Goal: Task Accomplishment & Management: Manage account settings

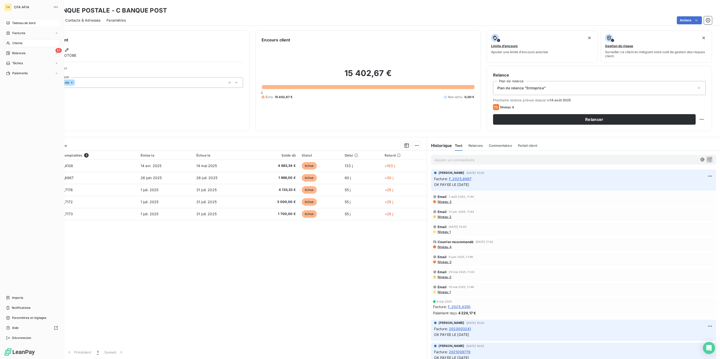
click at [14, 22] on div "Tableau de bord" at bounding box center [32, 23] width 56 height 8
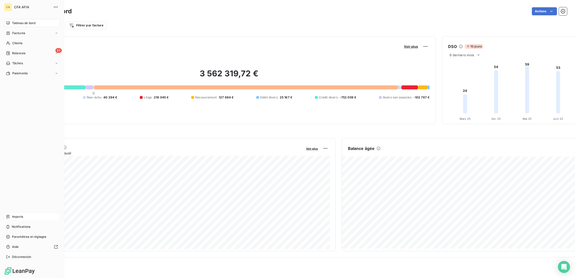
click at [6, 219] on icon at bounding box center [8, 217] width 4 height 4
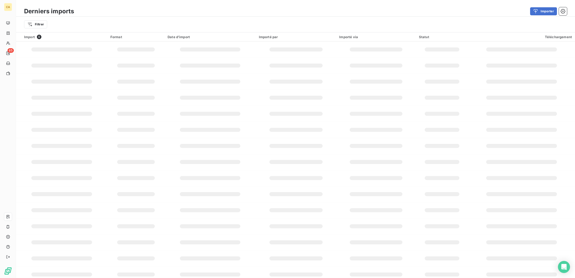
click at [542, 3] on div "Derniers imports Importer Filtrer" at bounding box center [295, 16] width 559 height 32
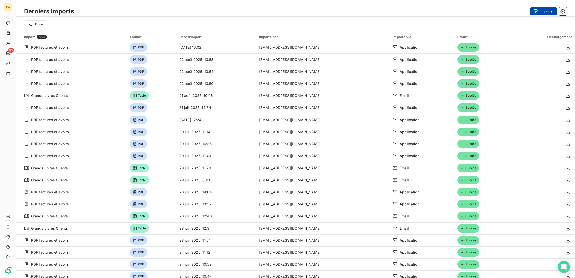
click at [541, 9] on div "button" at bounding box center [537, 11] width 8 height 5
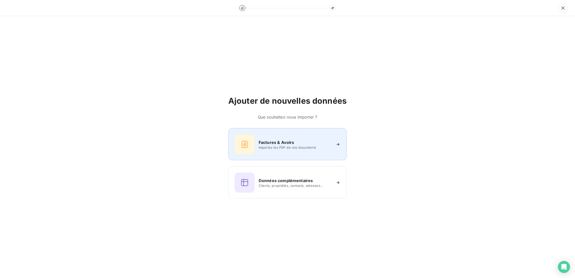
click at [235, 143] on div at bounding box center [245, 144] width 20 height 20
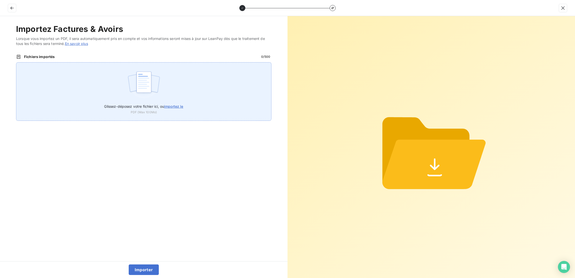
click at [188, 80] on div "Glissez-déposez votre fichier ici, ou importez le PDF (Max 100Mo)" at bounding box center [143, 91] width 255 height 58
type input "C:\fakepath\F_2025_7383 (1).pdf"
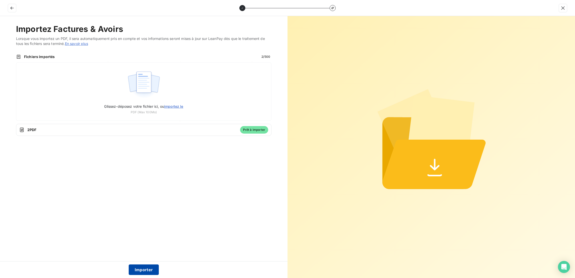
click at [143, 267] on button "Importer" at bounding box center [144, 269] width 30 height 11
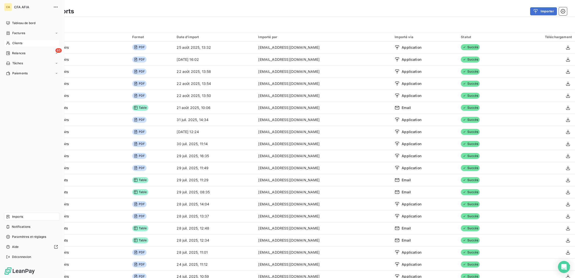
click at [13, 41] on span "Clients" at bounding box center [17, 43] width 10 height 5
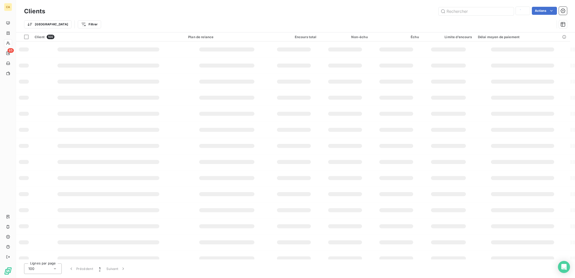
type input "SYNCHR"
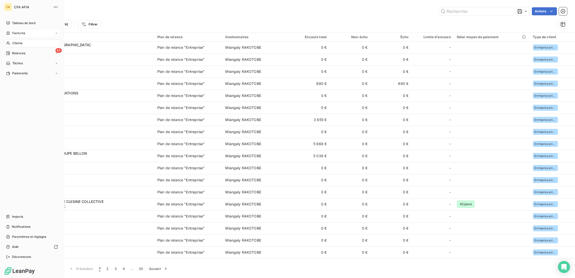
click at [8, 31] on div "Factures" at bounding box center [15, 33] width 19 height 5
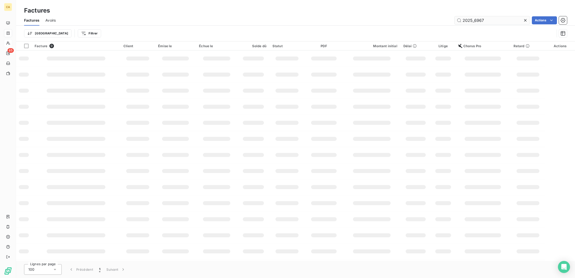
click at [492, 16] on input "2025_6967" at bounding box center [492, 20] width 75 height 8
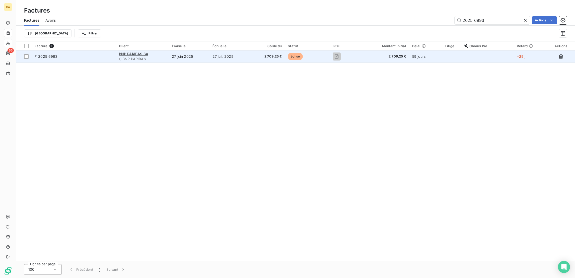
type input "2025_6993"
click at [180, 51] on td "27 juin 2025" at bounding box center [189, 56] width 41 height 12
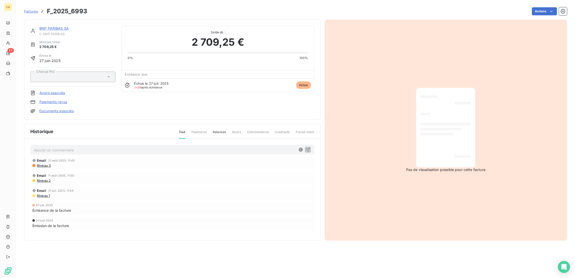
click at [139, 145] on div "Ajouter un commentaire ﻿" at bounding box center [172, 150] width 284 height 10
click at [140, 147] on p "Ajouter un commentaire ﻿" at bounding box center [165, 150] width 262 height 6
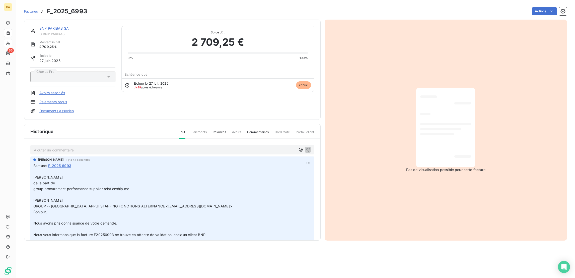
click at [50, 26] on link "BNP PARIBAS SA" at bounding box center [53, 28] width 29 height 4
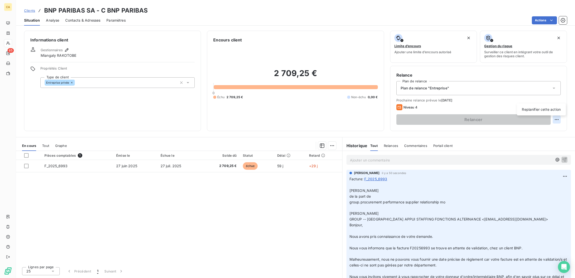
click at [558, 98] on html "CA 65 Clients BNP PARIBAS SA - C BNP PARIBAS Situation Analyse Contacts & Adres…" at bounding box center [287, 139] width 575 height 278
click at [126, 176] on html "CA 65 Clients BNP PARIBAS SA - C BNP PARIBAS Situation Analyse Contacts & Adres…" at bounding box center [287, 139] width 575 height 278
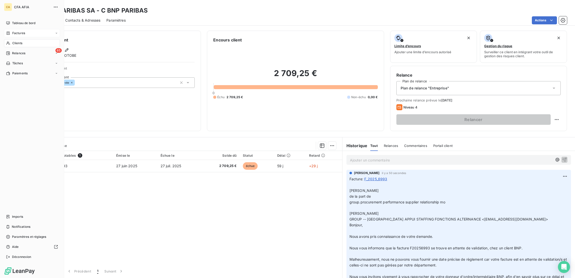
click at [15, 31] on span "Factures" at bounding box center [18, 33] width 13 height 5
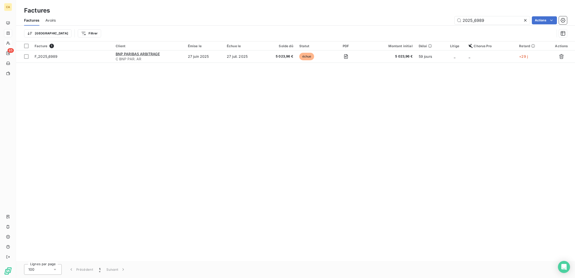
type input "2025_6989"
click at [246, 54] on div "Facture 1 Client Émise le Échue le Solde dû Statut PDF Montant initial Délai Li…" at bounding box center [295, 150] width 559 height 219
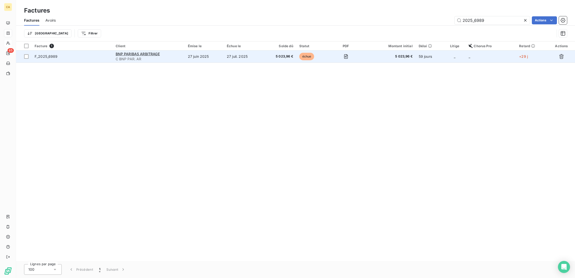
click at [246, 50] on td "27 juil. 2025" at bounding box center [243, 56] width 39 height 12
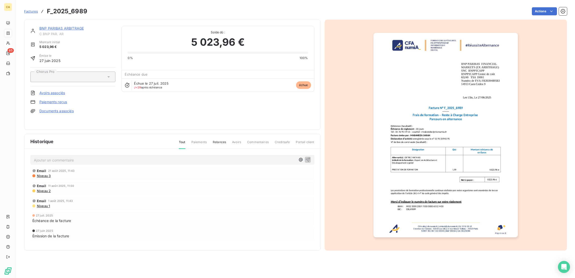
click at [200, 157] on p "Ajouter un commentaire ﻿" at bounding box center [165, 160] width 262 height 6
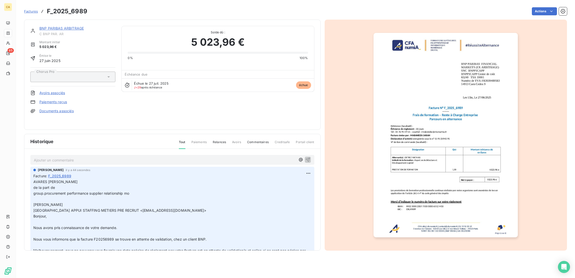
click at [50, 22] on div "BNP PARIBAS ARBITRAGE C BNP PAR. AR Montant initial 5 023,96 € Émise le [DATE] …" at bounding box center [172, 75] width 297 height 110
click at [50, 26] on link "BNP PARIBAS ARBITRAGE" at bounding box center [61, 28] width 44 height 4
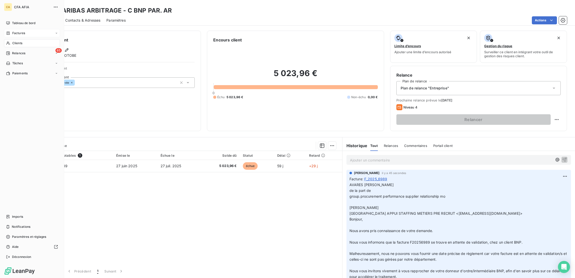
click at [10, 39] on div "Clients" at bounding box center [32, 43] width 56 height 8
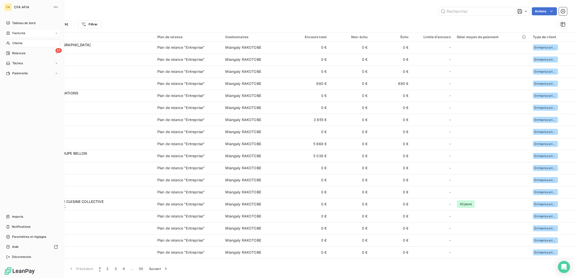
click at [7, 31] on div "Factures" at bounding box center [15, 33] width 19 height 5
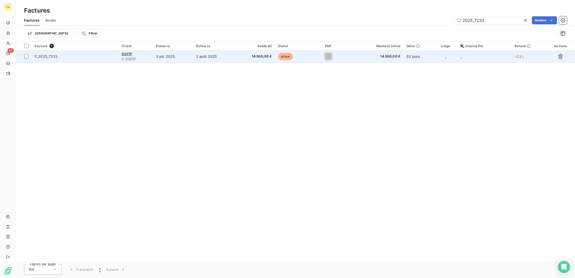
type input "2025_7233"
drag, startPoint x: 254, startPoint y: 45, endPoint x: 260, endPoint y: 51, distance: 8.3
click at [260, 51] on td "14 500,00 €" at bounding box center [255, 56] width 40 height 12
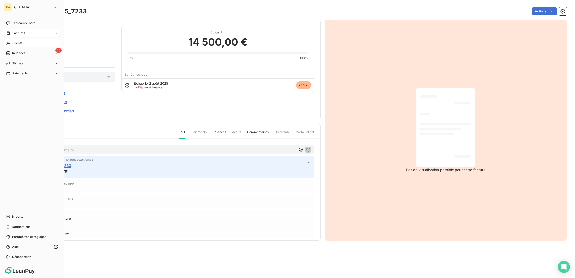
click at [9, 39] on div "Clients" at bounding box center [32, 43] width 56 height 8
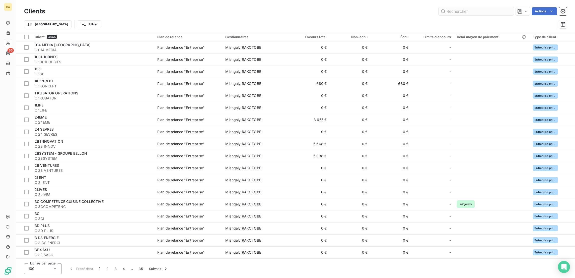
click at [484, 10] on input "text" at bounding box center [476, 11] width 75 height 8
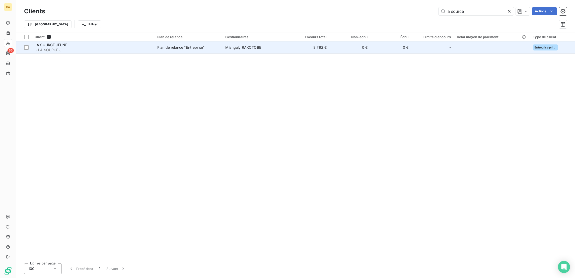
type input "la source"
click at [222, 43] on td "Miangaly RAKOTOBE" at bounding box center [255, 47] width 66 height 12
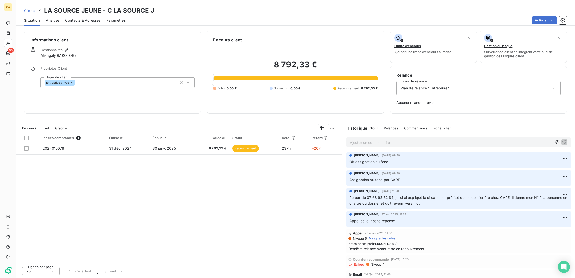
click at [422, 137] on div "Ajouter un commentaire ﻿" at bounding box center [459, 142] width 225 height 10
click at [421, 139] on p "Ajouter un commentaire ﻿" at bounding box center [451, 142] width 202 height 6
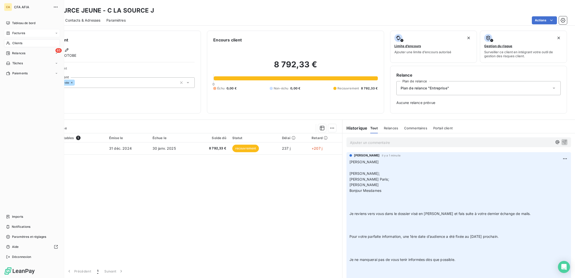
click at [13, 31] on span "Factures" at bounding box center [18, 33] width 13 height 5
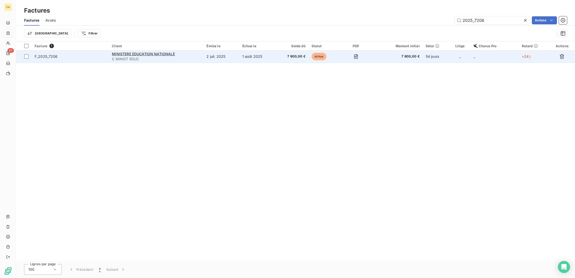
type input "2025_7206"
click at [185, 56] on span "C MINIST EDUC" at bounding box center [156, 58] width 89 height 5
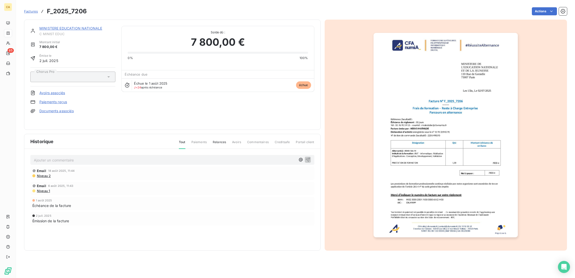
click at [91, 26] on link "MINISTERE EDUCATION NATIONALE" at bounding box center [70, 28] width 63 height 4
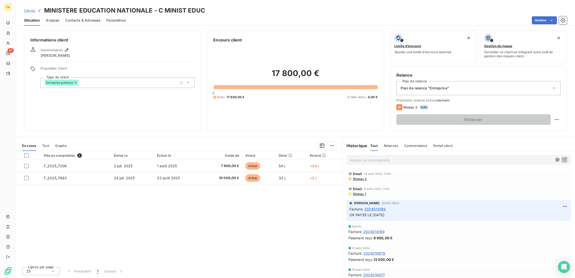
click at [70, 18] on span "Contacts & Adresses" at bounding box center [82, 20] width 35 height 5
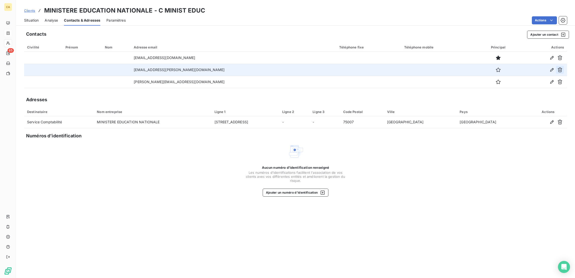
click at [562, 67] on icon "button" at bounding box center [560, 69] width 5 height 5
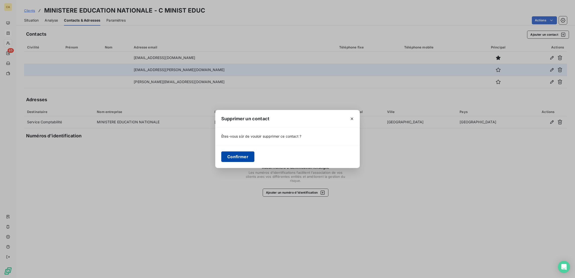
click at [254, 152] on button "Confirmer" at bounding box center [237, 156] width 33 height 11
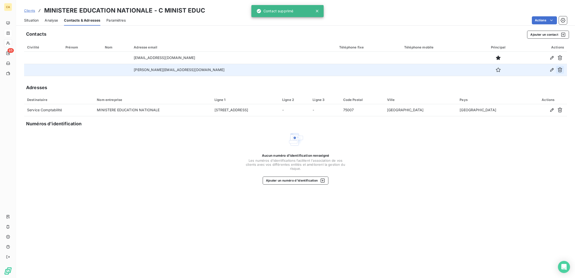
click at [561, 67] on icon "button" at bounding box center [560, 69] width 5 height 5
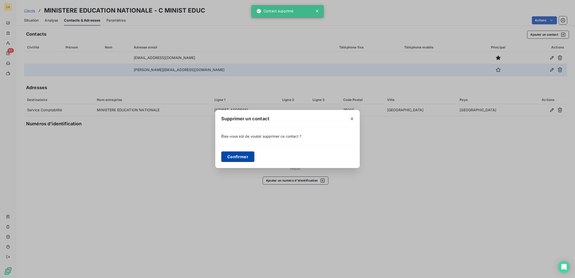
drag, startPoint x: 258, startPoint y: 162, endPoint x: 255, endPoint y: 158, distance: 5.2
click at [258, 162] on div "Confirmer" at bounding box center [287, 156] width 145 height 23
click at [254, 154] on button "Confirmer" at bounding box center [237, 156] width 33 height 11
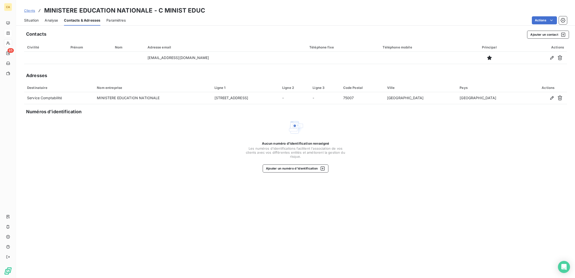
click at [28, 18] on span "Situation" at bounding box center [31, 20] width 15 height 5
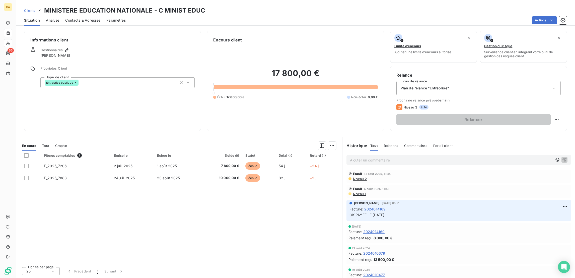
click at [76, 18] on span "Contacts & Adresses" at bounding box center [82, 20] width 35 height 5
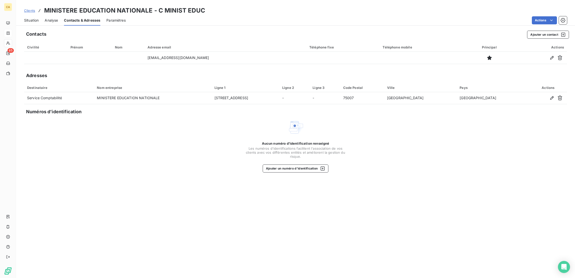
click at [25, 18] on span "Situation" at bounding box center [31, 20] width 15 height 5
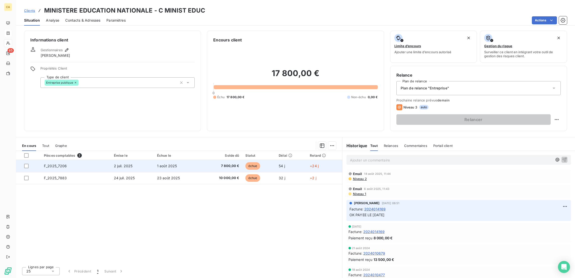
click at [52, 164] on span "F_2025_7206" at bounding box center [55, 166] width 23 height 4
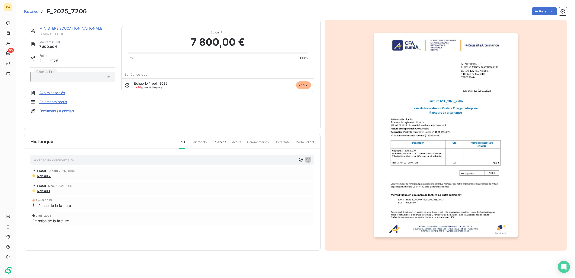
click at [397, 148] on img "button" at bounding box center [446, 135] width 144 height 204
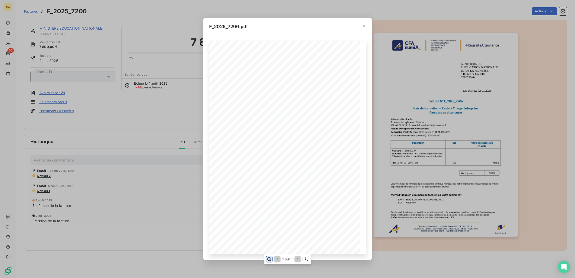
click at [270, 259] on icon "button" at bounding box center [269, 258] width 5 height 5
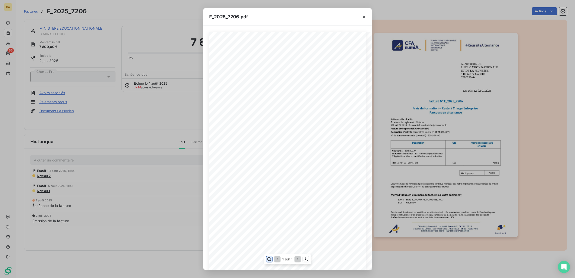
scroll to position [75, 0]
drag, startPoint x: 154, startPoint y: 63, endPoint x: 115, endPoint y: 53, distance: 40.2
click at [154, 63] on div "F_2025_7206.pdf CFA afia | [DOMAIN_NAME] | [EMAIL_ADDRESS][DOMAIN_NAME] | 01 76…" at bounding box center [287, 139] width 575 height 278
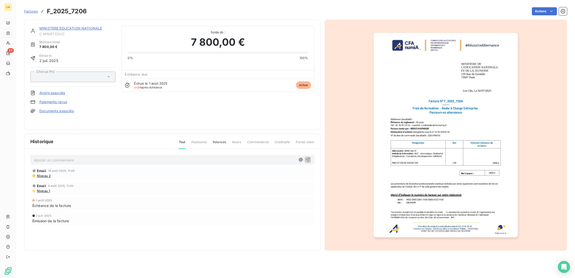
click at [68, 26] on link "MINISTERE EDUCATION NATIONALE" at bounding box center [70, 28] width 63 height 4
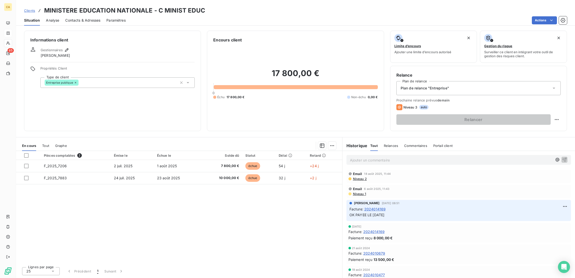
click at [70, 21] on div "Contacts & Adresses" at bounding box center [82, 20] width 35 height 11
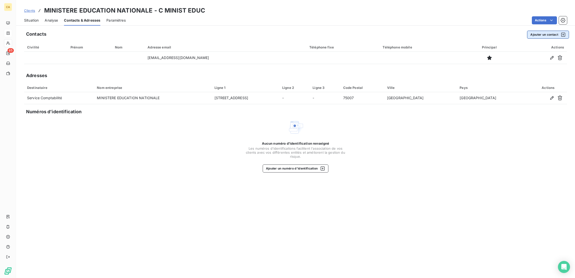
click at [540, 31] on button "Ajouter un contact" at bounding box center [548, 35] width 42 height 8
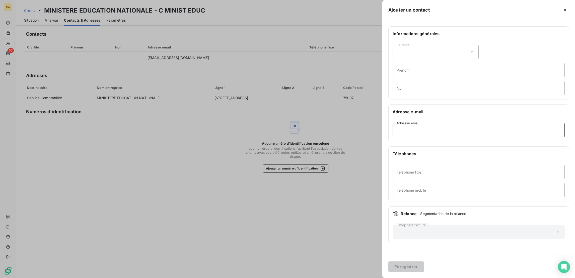
click at [472, 123] on input "Adresse email" at bounding box center [479, 130] width 172 height 14
paste input "[EMAIL_ADDRESS][DOMAIN_NAME]"
type input "[EMAIL_ADDRESS][DOMAIN_NAME]"
click at [424, 263] on button "Enregistrer" at bounding box center [406, 266] width 36 height 11
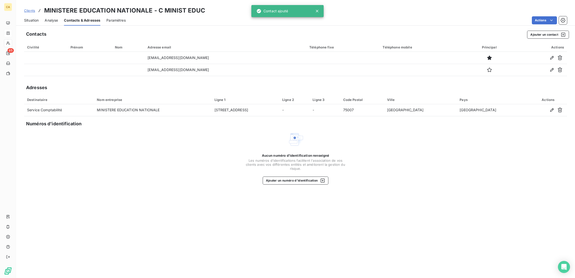
click at [29, 18] on span "Situation" at bounding box center [31, 20] width 15 height 5
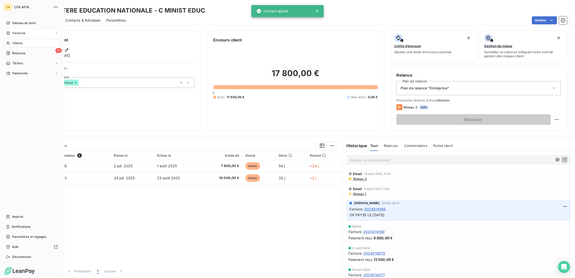
click at [12, 31] on span "Factures" at bounding box center [18, 33] width 13 height 5
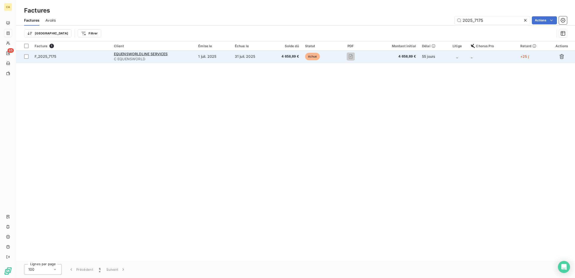
type input "2025_7175"
click at [189, 56] on span "C EQUENSWORLD" at bounding box center [153, 58] width 78 height 5
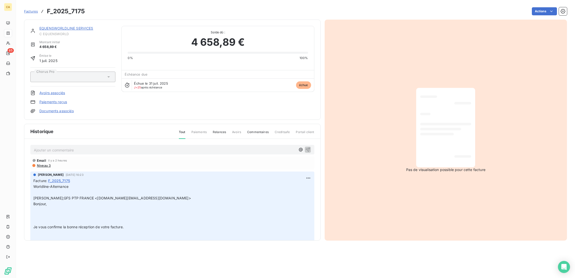
click at [136, 146] on div "Ajouter un commentaire ﻿" at bounding box center [172, 149] width 277 height 7
click at [136, 147] on p "Ajouter un commentaire ﻿" at bounding box center [165, 150] width 262 height 6
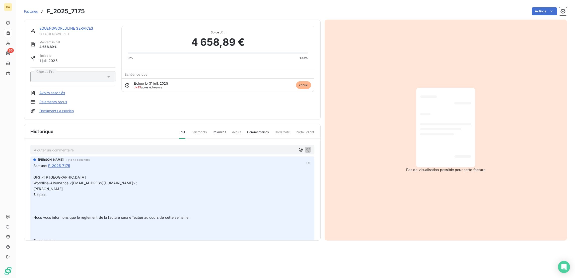
click at [77, 26] on link "EQUENSWORLDLINE SERVICES" at bounding box center [66, 28] width 54 height 4
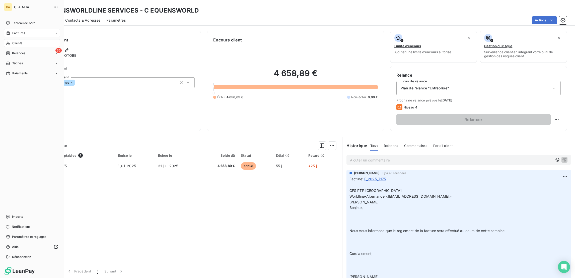
click at [24, 29] on div "Factures" at bounding box center [32, 33] width 56 height 8
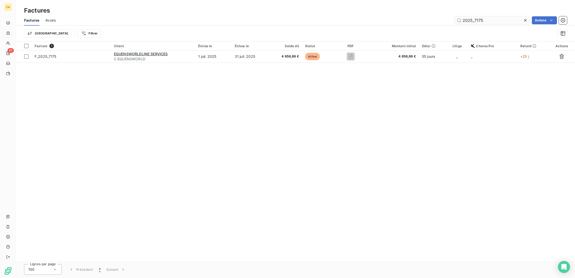
click at [485, 19] on input "2025_7175" at bounding box center [492, 20] width 75 height 8
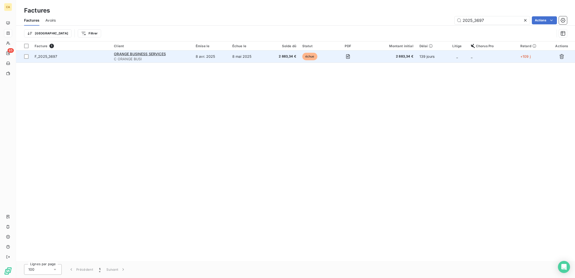
type input "2025_3697"
click at [207, 51] on td "8 avr. 2025" at bounding box center [211, 56] width 37 height 12
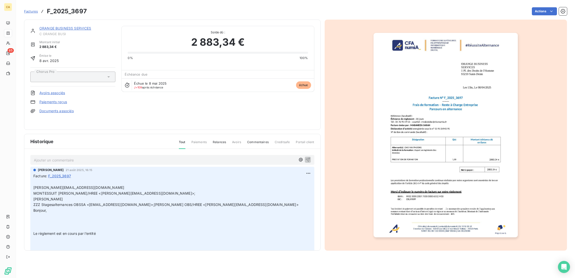
click at [451, 143] on img "button" at bounding box center [446, 135] width 144 height 204
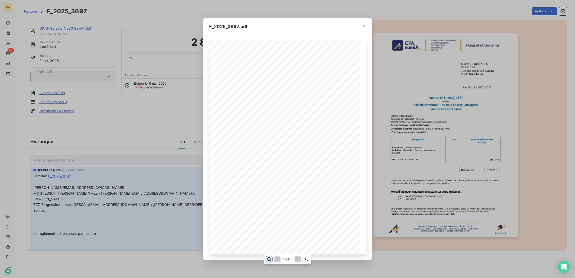
click at [272, 258] on button "button" at bounding box center [269, 259] width 6 height 6
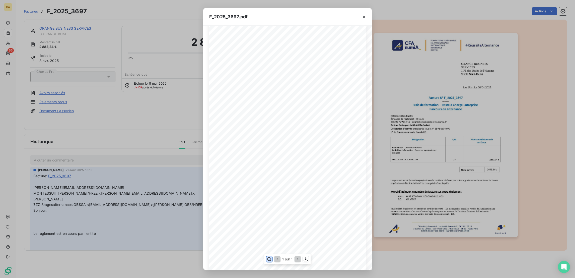
scroll to position [75, 0]
click at [130, 85] on div "F_2025_3697.pdf CFA afia | [DOMAIN_NAME] | [EMAIL_ADDRESS][DOMAIN_NAME] | 01 76…" at bounding box center [287, 139] width 575 height 278
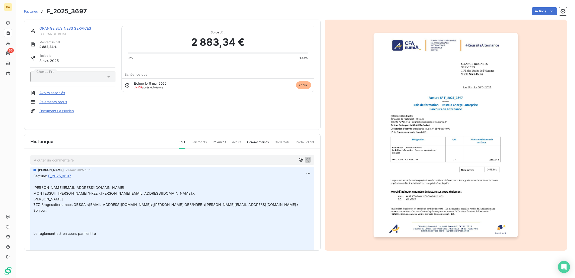
click at [88, 149] on div "Ajouter un commentaire ﻿ [PERSON_NAME] [DATE] 16:15 Facture : F_2025_3697 ﻿ [PE…" at bounding box center [172, 207] width 296 height 116
click at [81, 157] on p "Ajouter un commentaire ﻿" at bounding box center [165, 160] width 262 height 6
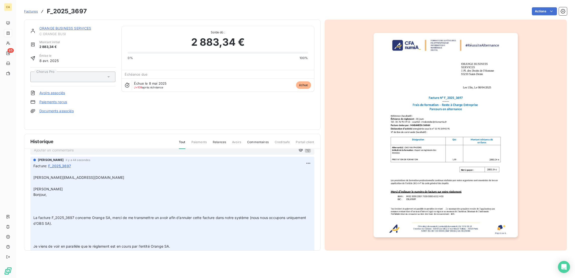
scroll to position [0, 0]
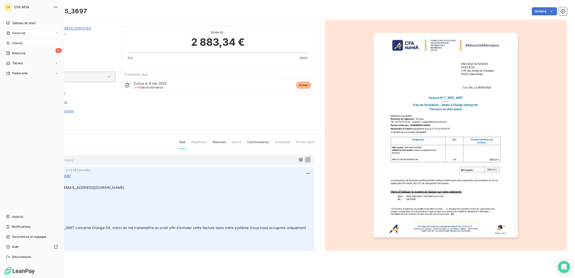
drag, startPoint x: 10, startPoint y: 31, endPoint x: 24, endPoint y: 32, distance: 14.8
click at [10, 39] on div "Clients" at bounding box center [32, 43] width 56 height 8
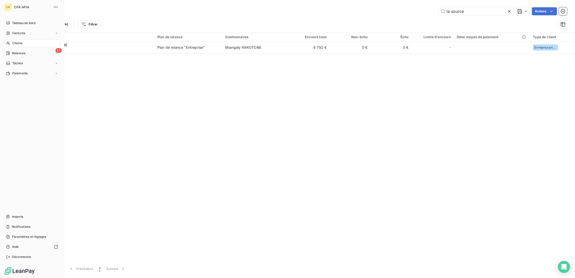
click at [6, 31] on icon at bounding box center [8, 33] width 4 height 4
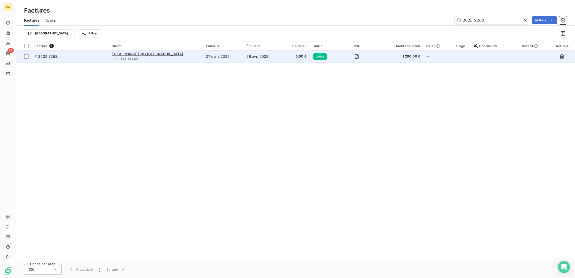
type input "2025_3262"
click at [160, 56] on span "C TOTAL MARKE" at bounding box center [156, 58] width 88 height 5
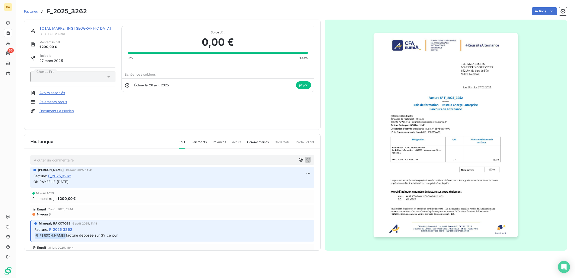
click at [71, 26] on link "TOTAL MARKETING [GEOGRAPHIC_DATA]" at bounding box center [75, 28] width 72 height 4
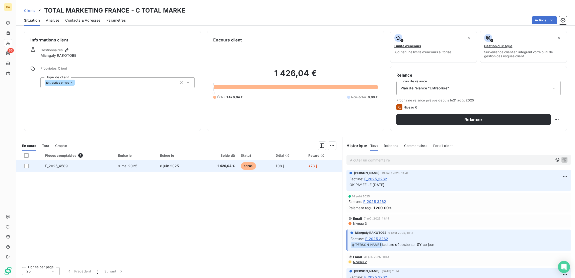
click at [83, 160] on td "F_2025_4589" at bounding box center [78, 166] width 73 height 12
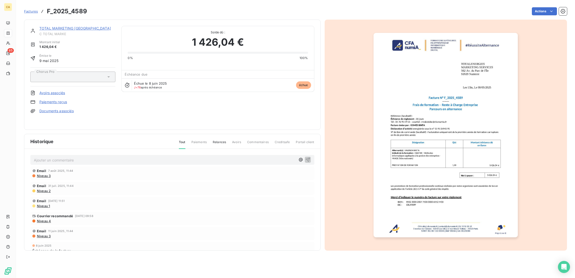
click at [475, 157] on img "button" at bounding box center [446, 135] width 144 height 204
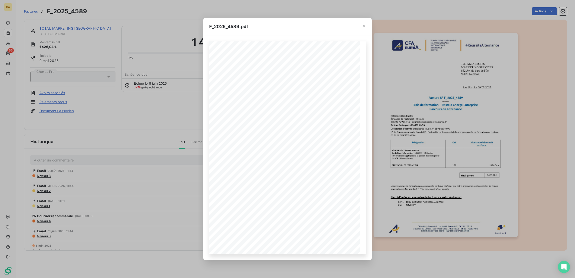
scroll to position [0, 12]
click at [94, 89] on div "F_2025_4589.pdf CFA afia | [DOMAIN_NAME] | [EMAIL_ADDRESS][DOMAIN_NAME] | 01 76…" at bounding box center [287, 139] width 575 height 278
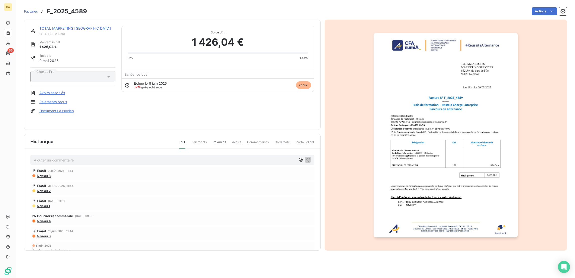
click at [68, 32] on span "C TOTAL MARKE" at bounding box center [77, 34] width 76 height 4
click at [69, 21] on div "TOTAL MARKETING FRANCE C TOTAL MARKE Montant initial 1 426,04 € Émise le [DATE]…" at bounding box center [172, 75] width 297 height 110
click at [66, 26] on link "TOTAL MARKETING [GEOGRAPHIC_DATA]" at bounding box center [75, 28] width 72 height 4
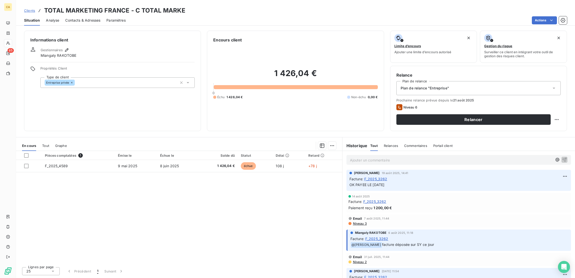
click at [65, 19] on div "Contacts & Adresses" at bounding box center [82, 20] width 35 height 11
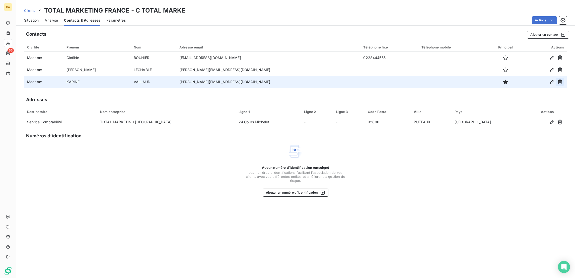
click at [564, 78] on button "button" at bounding box center [560, 82] width 8 height 8
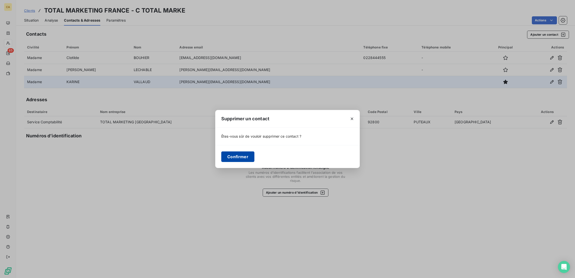
click at [249, 151] on button "Confirmer" at bounding box center [237, 156] width 33 height 11
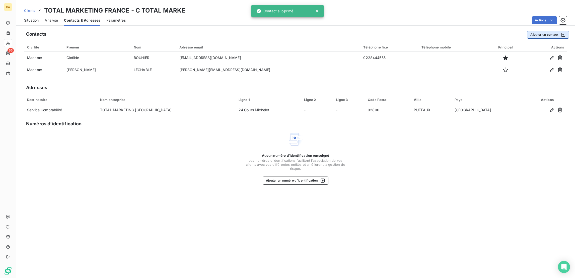
click at [537, 31] on button "Ajouter un contact" at bounding box center [548, 35] width 42 height 8
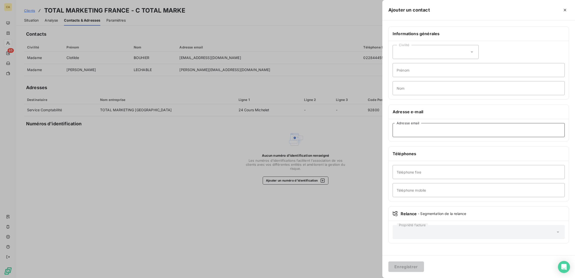
click at [483, 123] on input "Adresse email" at bounding box center [479, 130] width 172 height 14
paste input "[PERSON_NAME][EMAIL_ADDRESS][DOMAIN_NAME]"
type input "[PERSON_NAME][EMAIL_ADDRESS][DOMAIN_NAME]"
click at [479, 45] on div "Civilité" at bounding box center [436, 52] width 86 height 14
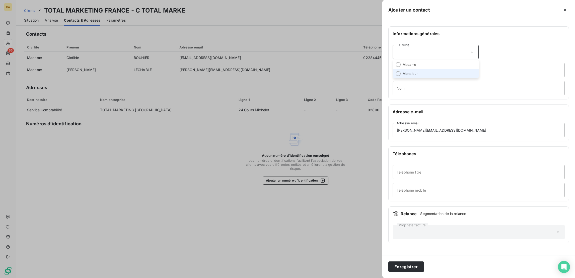
click at [418, 71] on span "Monsieur" at bounding box center [410, 73] width 15 height 5
click at [456, 63] on input "Prénom" at bounding box center [479, 70] width 172 height 14
type input "[PERSON_NAME]"
type input "ROBIN"
click at [388, 261] on button "Enregistrer" at bounding box center [406, 266] width 36 height 11
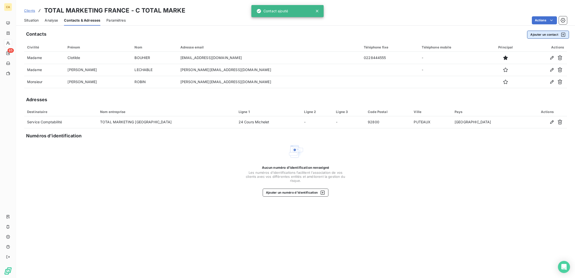
click at [549, 31] on button "Ajouter un contact" at bounding box center [548, 35] width 42 height 8
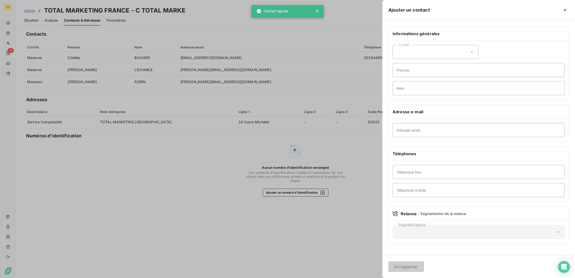
click at [464, 45] on div "Civilité" at bounding box center [436, 52] width 86 height 14
click at [462, 60] on li "Madame" at bounding box center [436, 64] width 86 height 9
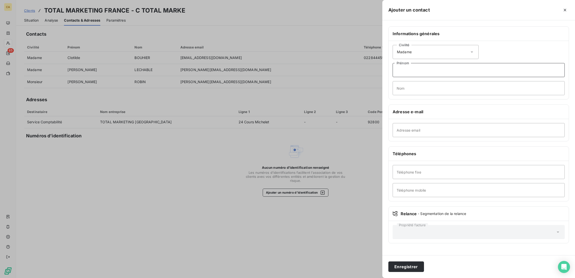
click at [462, 63] on input "Prénom" at bounding box center [479, 70] width 172 height 14
type input "MICKAELLE"
type input "DELAPORTE"
click at [388, 261] on button "Enregistrer" at bounding box center [406, 266] width 36 height 11
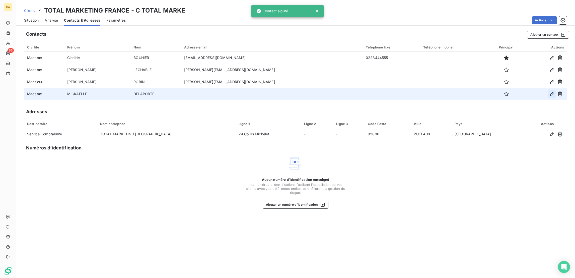
click at [554, 92] on icon "button" at bounding box center [552, 94] width 4 height 4
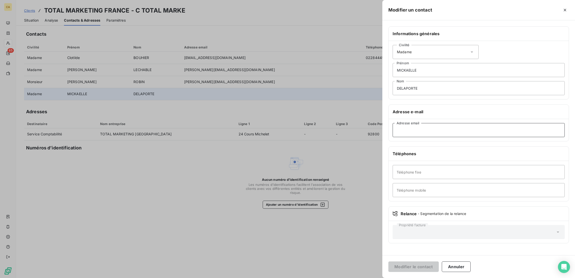
click at [482, 123] on input "Adresse email" at bounding box center [479, 130] width 172 height 14
paste input "[EMAIL_ADDRESS][DOMAIN_NAME]"
type input "[EMAIL_ADDRESS][DOMAIN_NAME]"
click at [388, 261] on button "Modifier le contact" at bounding box center [413, 266] width 50 height 11
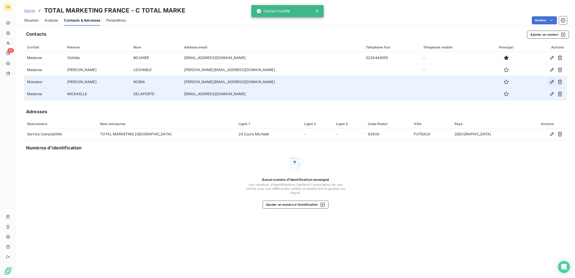
click at [555, 79] on icon "button" at bounding box center [552, 81] width 5 height 5
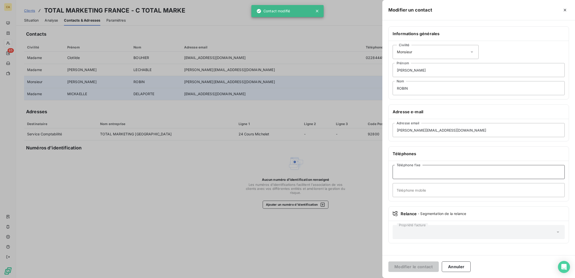
click at [464, 165] on input "Téléphone fixe" at bounding box center [479, 172] width 172 height 14
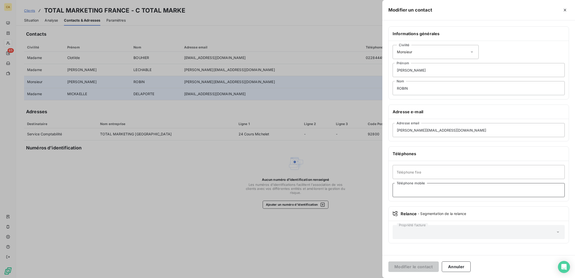
click at [439, 183] on input "Téléphone mobile" at bounding box center [479, 190] width 172 height 14
type input "06 17 82 58 42"
click at [388, 261] on button "Modifier le contact" at bounding box center [413, 266] width 50 height 11
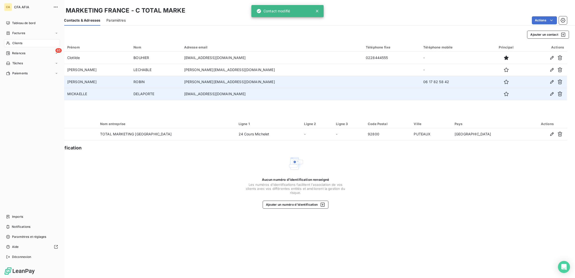
click at [4, 29] on div "Factures" at bounding box center [32, 33] width 56 height 8
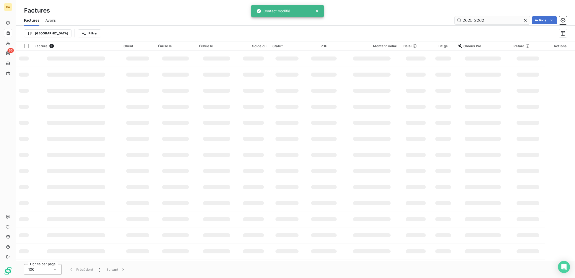
click at [504, 16] on input "2025_3262" at bounding box center [492, 20] width 75 height 8
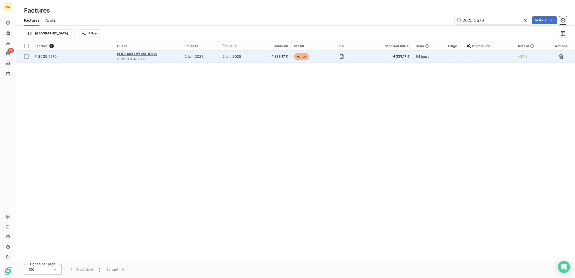
type input "2025_5570"
click at [168, 51] on div "POCLAIN HYDRAULICS" at bounding box center [147, 53] width 61 height 5
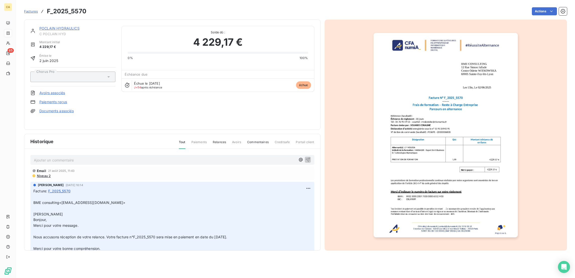
click at [70, 157] on p "Ajouter un commentaire ﻿" at bounding box center [165, 160] width 262 height 6
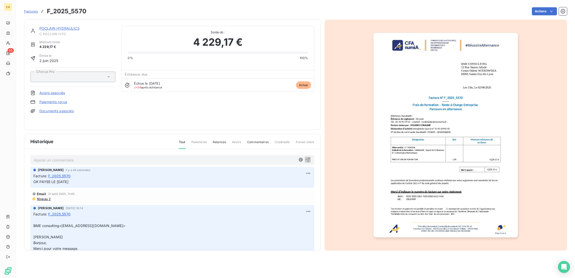
click at [61, 26] on link "POCLAIN HYDRAULICS" at bounding box center [59, 28] width 40 height 4
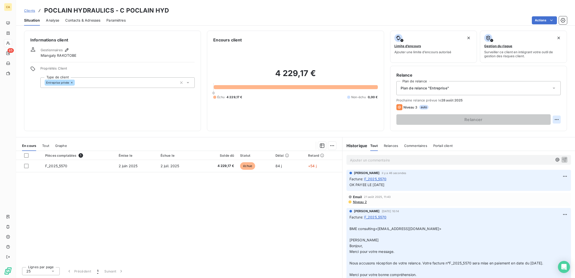
click at [557, 100] on html "CA 65 Clients POCLAIN HYDRAULICS - C POCLAIN HYD Situation Analyse Contacts & A…" at bounding box center [287, 139] width 575 height 278
click at [551, 112] on div "Replanifier cette action" at bounding box center [541, 109] width 49 height 12
click at [541, 110] on div "Replanifier cette action" at bounding box center [541, 109] width 45 height 8
select select "7"
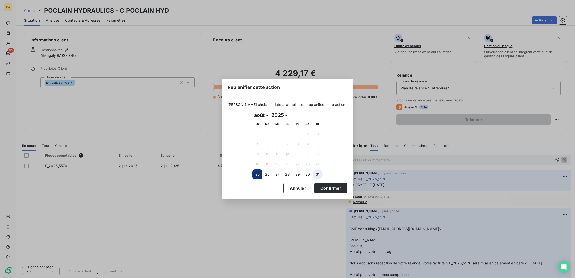
click at [314, 172] on button "31" at bounding box center [318, 174] width 10 height 10
click at [314, 184] on button "Confirmer" at bounding box center [330, 188] width 33 height 11
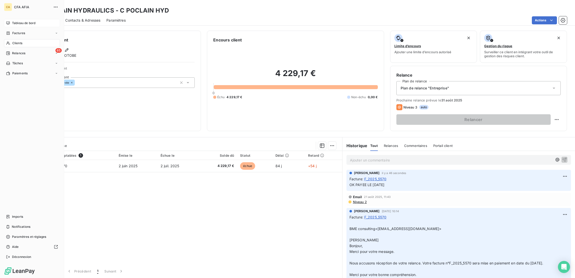
click at [10, 19] on div "Tableau de bord" at bounding box center [32, 23] width 56 height 8
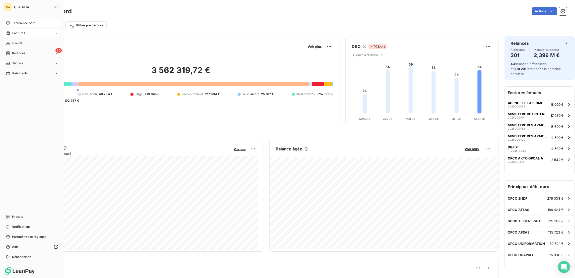
click at [9, 31] on div "Factures" at bounding box center [15, 33] width 19 height 5
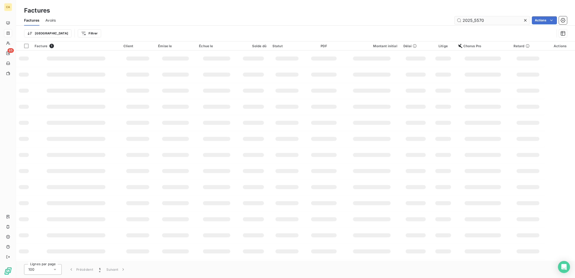
click at [504, 17] on input "2025_5570" at bounding box center [492, 20] width 75 height 8
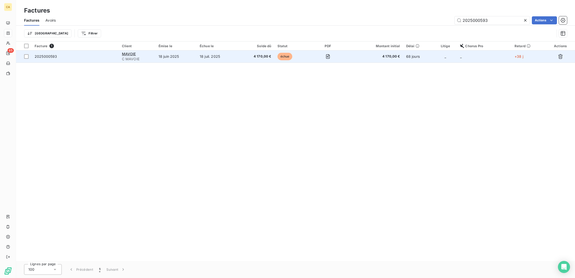
type input "2025000593"
click at [166, 50] on td "18 juin 2025" at bounding box center [176, 56] width 41 height 12
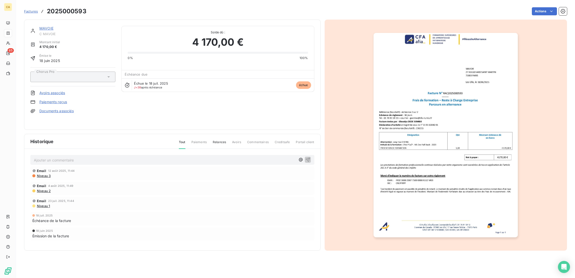
click at [62, 155] on div "Ajouter un commentaire ﻿" at bounding box center [172, 160] width 284 height 10
click at [61, 157] on p "Ajouter un commentaire ﻿" at bounding box center [165, 160] width 262 height 6
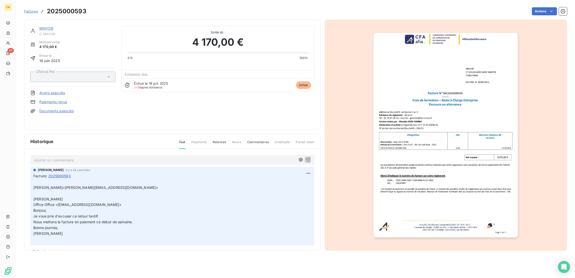
click at [39, 26] on link "MAVOIE" at bounding box center [46, 28] width 14 height 4
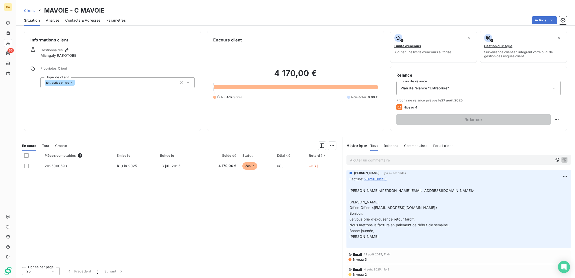
click at [570, 92] on div "Informations client Gestionnaires Miangaly RAKOTOBE Propriétés Client Type de c…" at bounding box center [295, 81] width 559 height 100
click at [560, 98] on html "CA 65 Clients MAVOIE - C MAVOIE Situation Analyse Contacts & Adresses Paramètre…" at bounding box center [287, 139] width 575 height 278
click at [552, 114] on html "CA 65 Clients MAVOIE - C MAVOIE Situation Analyse Contacts & Adresses Paramètre…" at bounding box center [287, 139] width 575 height 278
click at [561, 97] on html "CA 65 Clients MAVOIE - C MAVOIE Situation Analyse Contacts & Adresses Paramètre…" at bounding box center [287, 139] width 575 height 278
click at [558, 104] on div "Replanifier cette action" at bounding box center [541, 109] width 49 height 12
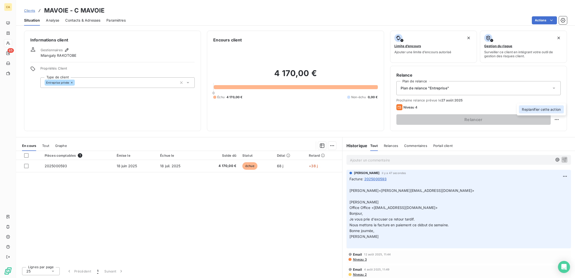
click at [547, 109] on div "Replanifier cette action" at bounding box center [541, 109] width 45 height 8
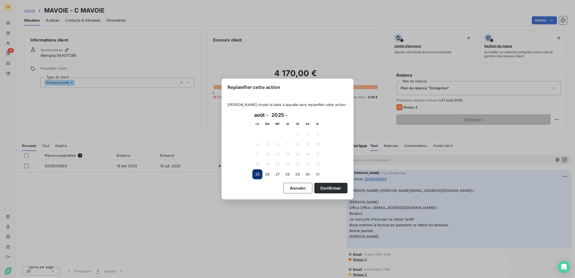
click at [252, 114] on select "janvier février mars avril mai juin juillet août septembre octobre novembre déc…" at bounding box center [260, 115] width 17 height 8
select select "8"
click at [252, 111] on select "janvier février mars avril mai juin juillet août septembre octobre novembre déc…" at bounding box center [260, 115] width 17 height 8
click at [301, 162] on button "26" at bounding box center [298, 164] width 10 height 10
click at [314, 183] on button "Confirmer" at bounding box center [330, 188] width 33 height 11
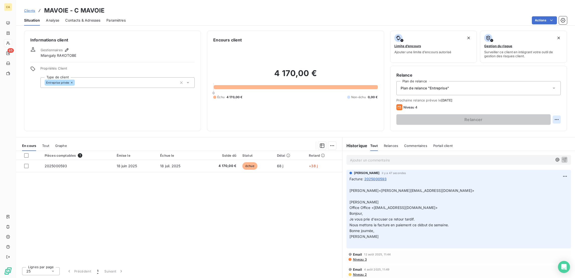
click at [557, 98] on html "CA 65 Clients MAVOIE - C MAVOIE Situation Analyse Contacts & Adresses Paramètre…" at bounding box center [287, 139] width 575 height 278
click at [550, 107] on div "Replanifier cette action" at bounding box center [541, 109] width 45 height 8
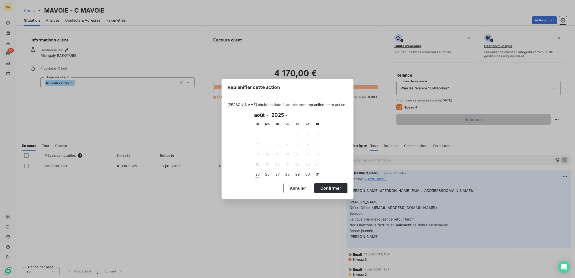
click at [261, 113] on select "janvier février mars avril mai juin juillet août septembre octobre novembre déc…" at bounding box center [260, 115] width 17 height 8
select select "8"
click at [252, 111] on select "janvier février mars avril mai juin juillet août septembre octobre novembre déc…" at bounding box center [260, 115] width 17 height 8
click at [301, 133] on button "5" at bounding box center [298, 134] width 10 height 10
click at [314, 187] on button "Confirmer" at bounding box center [330, 188] width 33 height 11
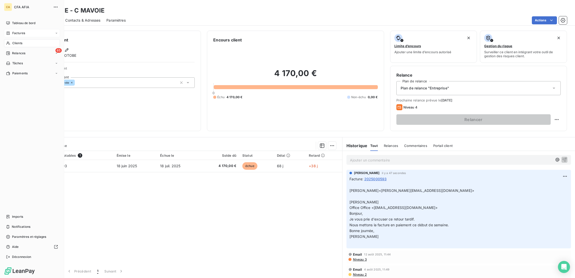
click at [17, 31] on span "Factures" at bounding box center [18, 33] width 13 height 5
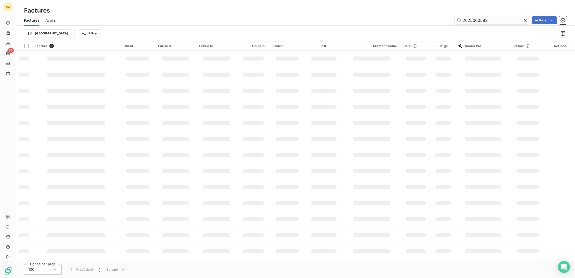
click at [496, 16] on input "2025000593" at bounding box center [492, 20] width 75 height 8
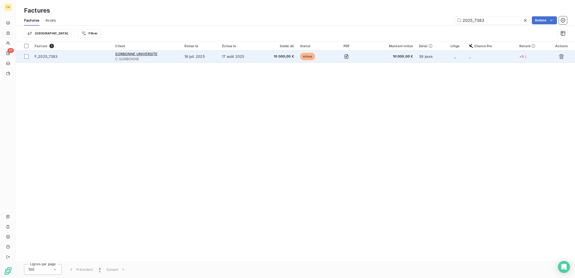
type input "2025_7383"
click at [194, 50] on td "18 juil. 2025" at bounding box center [200, 56] width 38 height 12
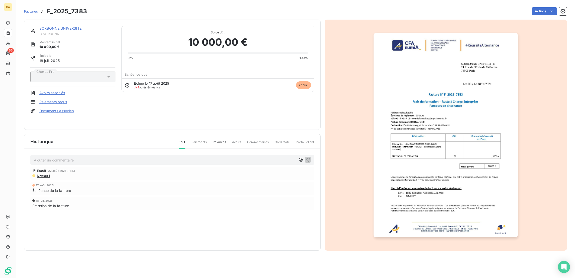
click at [409, 92] on img "button" at bounding box center [446, 135] width 144 height 204
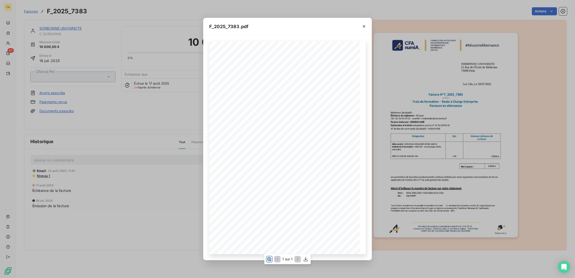
click at [269, 260] on icon "button" at bounding box center [269, 258] width 5 height 5
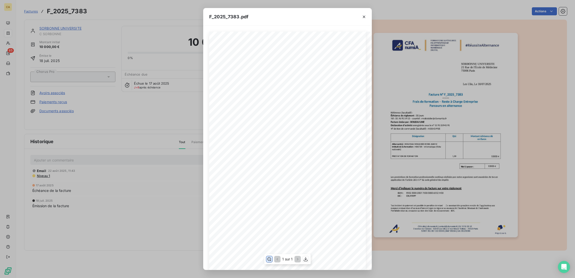
scroll to position [75, 0]
click at [85, 34] on div "F_2025_7383.pdf CFA afia | [DOMAIN_NAME] | [EMAIL_ADDRESS][DOMAIN_NAME] | 01 76…" at bounding box center [287, 139] width 575 height 278
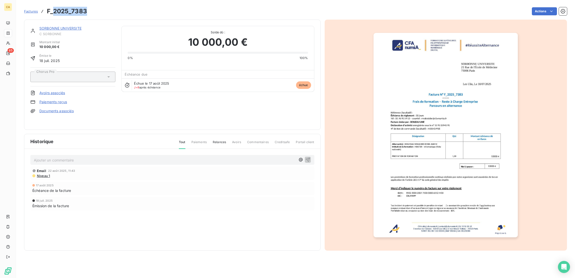
drag, startPoint x: 75, startPoint y: 11, endPoint x: 44, endPoint y: 9, distance: 30.9
click at [44, 9] on div "Factures F_2025_7383 Actions" at bounding box center [295, 11] width 543 height 11
copy h3 "2025_7383"
click at [59, 26] on link "SORBONNE UNIVERSITE" at bounding box center [60, 28] width 42 height 4
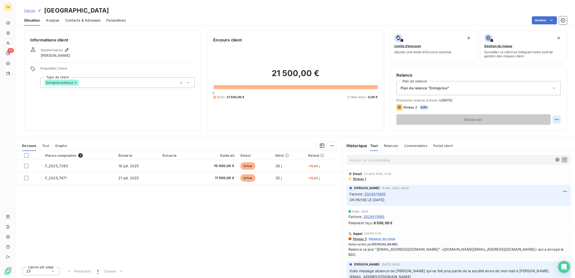
click at [560, 96] on html "CA 65 Clients SORBONNE UNIVERSITE - C SORBONNE Situation Analyse Contacts & Adr…" at bounding box center [287, 139] width 575 height 278
click at [554, 104] on div "Replanifier cette action" at bounding box center [541, 109] width 49 height 12
click at [548, 105] on div "Replanifier cette action" at bounding box center [541, 109] width 45 height 8
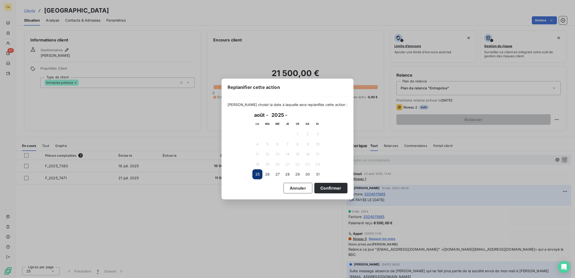
click at [253, 114] on select "janvier février mars avril mai juin juillet août septembre octobre novembre déc…" at bounding box center [260, 115] width 17 height 8
select select "8"
click at [252, 111] on select "janvier février mars avril mai juin juillet août septembre octobre novembre déc…" at bounding box center [260, 115] width 17 height 8
click at [268, 170] on button "30" at bounding box center [267, 174] width 10 height 10
click at [314, 185] on button "Confirmer" at bounding box center [330, 188] width 33 height 11
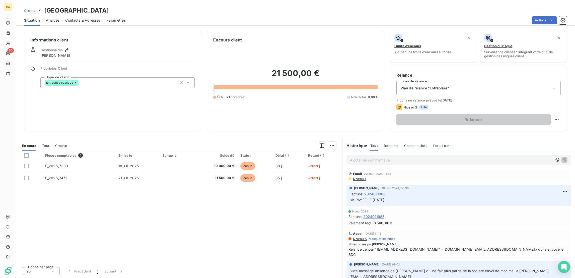
click at [294, 157] on div "Pièces comptables 2 Émise le Échue le Solde dû Statut Délai Retard F_2025_7383 …" at bounding box center [179, 207] width 326 height 112
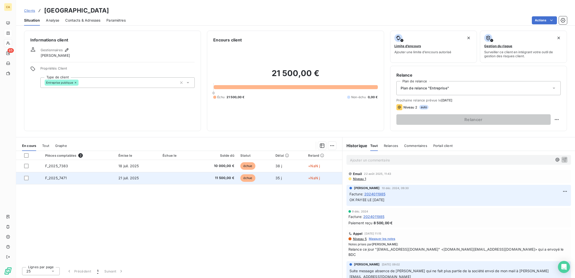
click at [306, 172] on td "+NaN j" at bounding box center [323, 178] width 37 height 12
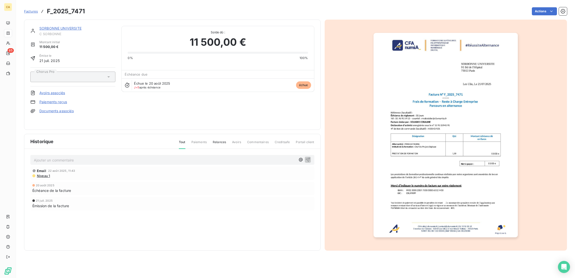
click at [48, 20] on div "[GEOGRAPHIC_DATA] initial 11 500,00 € Émise le [DATE] Chorus Pro Avoirs associé…" at bounding box center [172, 75] width 297 height 110
click at [47, 26] on link "SORBONNE UNIVERSITE" at bounding box center [60, 28] width 42 height 4
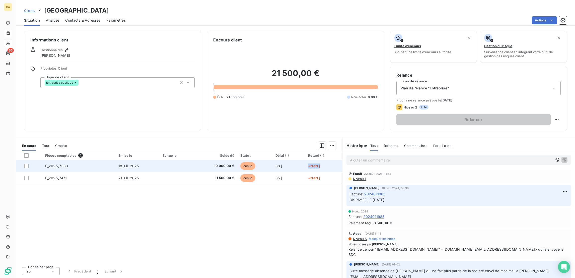
drag, startPoint x: 319, startPoint y: 139, endPoint x: 304, endPoint y: 139, distance: 15.8
click at [304, 160] on tr "F_2025_7383 [DATE] 10 000,00 € échue 38 j +NaN j" at bounding box center [179, 166] width 326 height 12
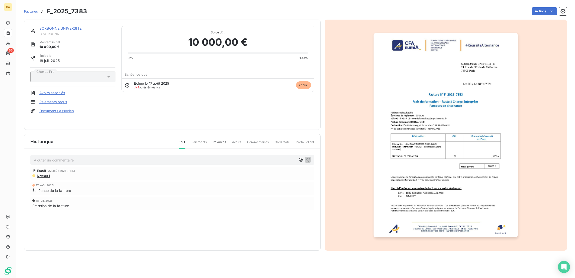
click at [304, 184] on div "17 août 2025" at bounding box center [172, 185] width 280 height 3
click at [62, 26] on link "SORBONNE UNIVERSITE" at bounding box center [60, 28] width 42 height 4
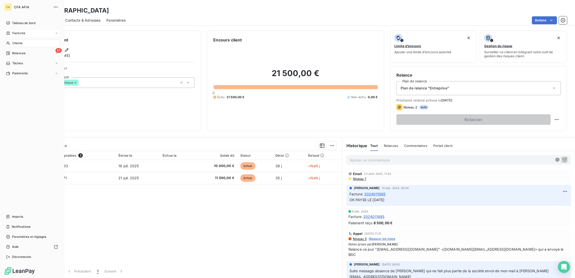
click at [19, 41] on span "Clients" at bounding box center [17, 43] width 10 height 5
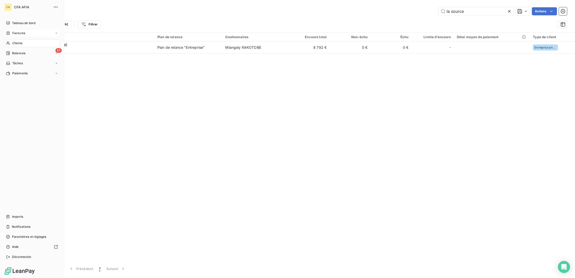
click at [21, 31] on span "Factures" at bounding box center [18, 33] width 13 height 5
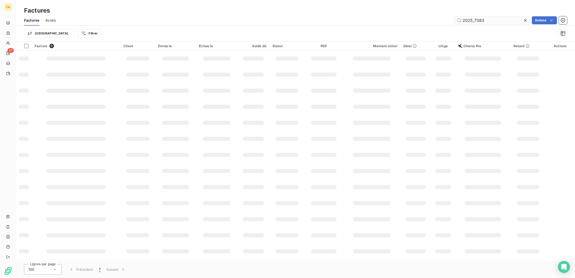
click at [520, 16] on input "2025_7383" at bounding box center [492, 20] width 75 height 8
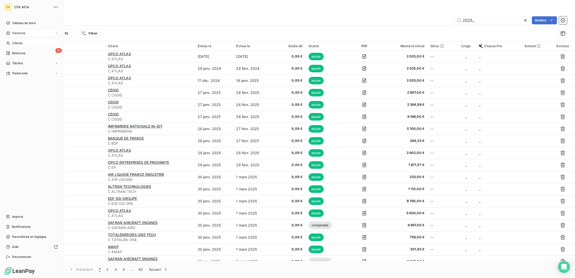
type input "2025_"
click at [8, 41] on icon at bounding box center [8, 43] width 4 height 4
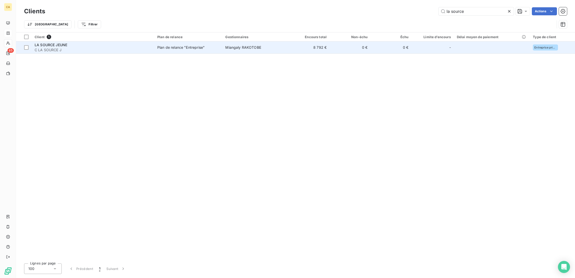
click at [424, 43] on div "-" at bounding box center [433, 47] width 36 height 8
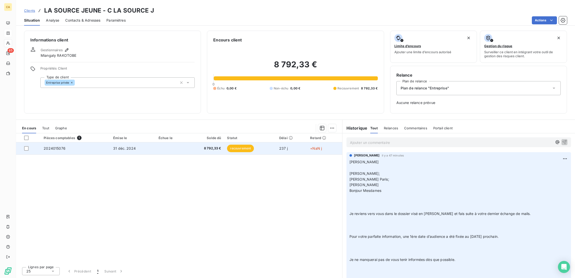
click at [319, 146] on span "+NaN j" at bounding box center [316, 148] width 12 height 4
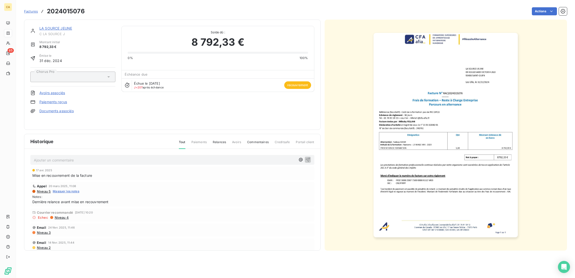
click at [39, 26] on link "LA SOURCE JEUNE" at bounding box center [55, 28] width 33 height 4
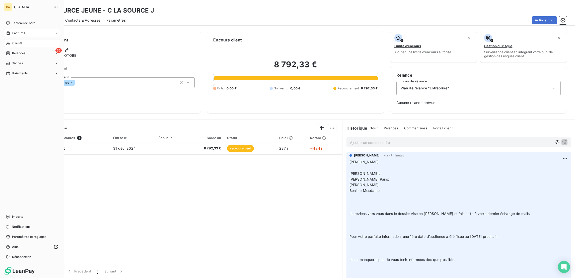
click at [11, 13] on div "CA CFA AFIA Tableau de bord Factures Clients 65 Relances Tâches Paiements Impor…" at bounding box center [32, 139] width 64 height 278
click at [10, 15] on div "CA CFA AFIA Tableau de bord Factures Clients 65 Relances Tâches Paiements Impor…" at bounding box center [32, 139] width 64 height 278
click at [9, 19] on div "Tableau de bord" at bounding box center [32, 23] width 56 height 8
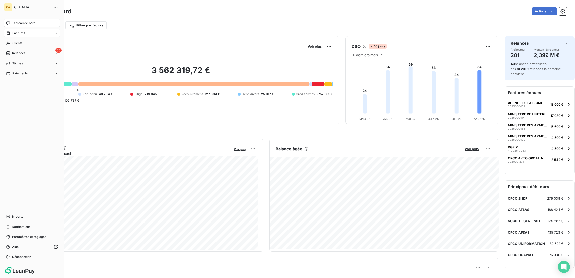
click at [7, 31] on div "Factures" at bounding box center [15, 33] width 19 height 5
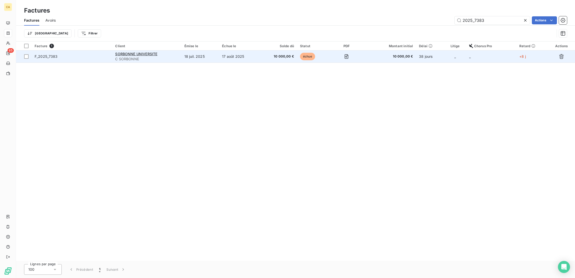
type input "2025_7383"
click at [237, 50] on td "17 août 2025" at bounding box center [239, 56] width 40 height 12
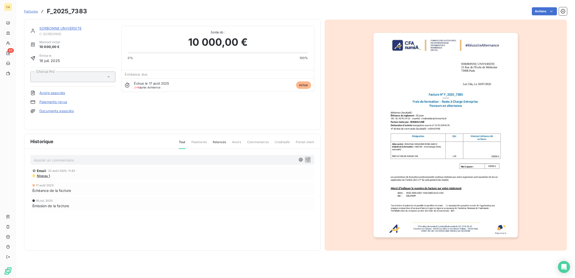
click at [79, 169] on div "Email [DATE] 11:43" at bounding box center [172, 171] width 280 height 4
click at [80, 157] on p "Ajouter un commentaire ﻿" at bounding box center [165, 160] width 262 height 6
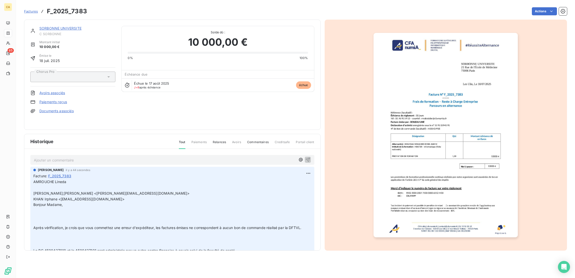
click at [93, 157] on p "Ajouter un commentaire ﻿" at bounding box center [165, 160] width 262 height 6
click at [64, 155] on div "Mise a dispo" at bounding box center [172, 159] width 284 height 9
click at [63, 157] on p "Mise a dispo" at bounding box center [165, 160] width 262 height 6
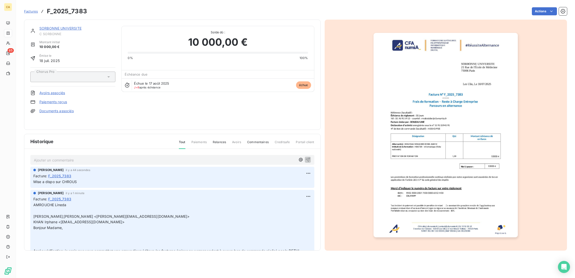
click at [50, 26] on link "SORBONNE UNIVERSITE" at bounding box center [60, 28] width 42 height 4
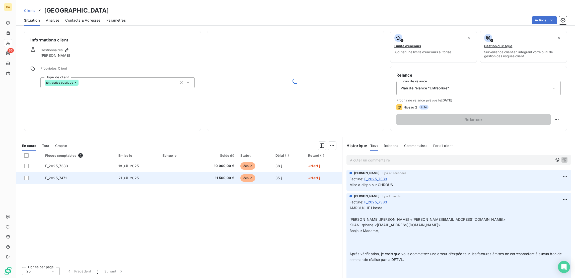
click at [55, 176] on span "F_2025_7471" at bounding box center [56, 178] width 22 height 4
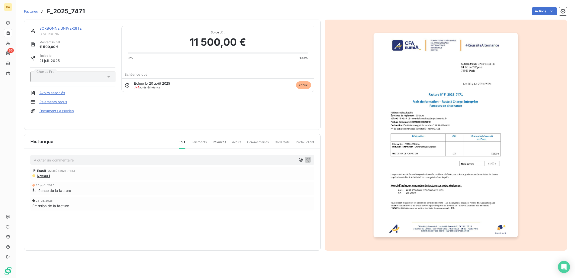
click at [45, 156] on div "Ajouter un commentaire ﻿" at bounding box center [172, 160] width 284 height 10
drag, startPoint x: 47, startPoint y: 155, endPoint x: 58, endPoint y: 163, distance: 13.8
click at [58, 163] on div "Ajouter un commentaire ﻿ Email [DATE] 11:43 Niveau 1 [DATE] Échéance de la fact…" at bounding box center [172, 190] width 296 height 82
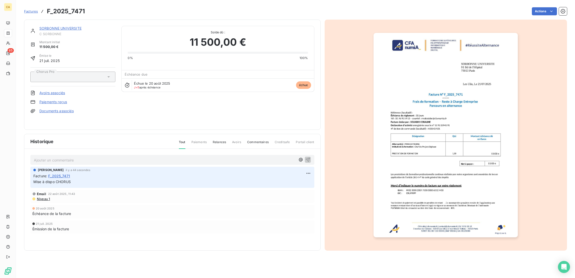
click at [60, 21] on div "[GEOGRAPHIC_DATA] initial 11 500,00 € Émise le [DATE] Chorus Pro Avoirs associé…" at bounding box center [172, 75] width 297 height 110
click at [54, 26] on link "SORBONNE UNIVERSITE" at bounding box center [60, 28] width 42 height 4
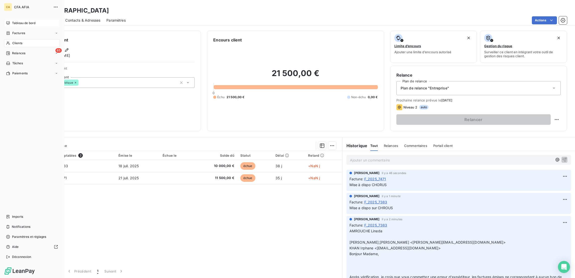
click at [7, 21] on div "Tableau de bord" at bounding box center [32, 23] width 56 height 8
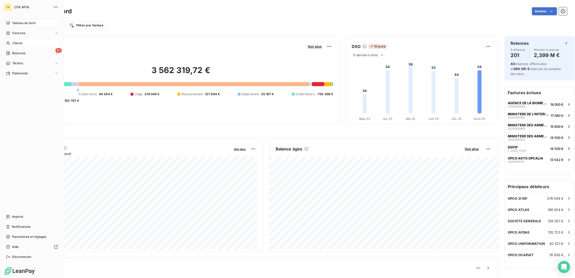
click at [12, 41] on span "Clients" at bounding box center [17, 43] width 10 height 5
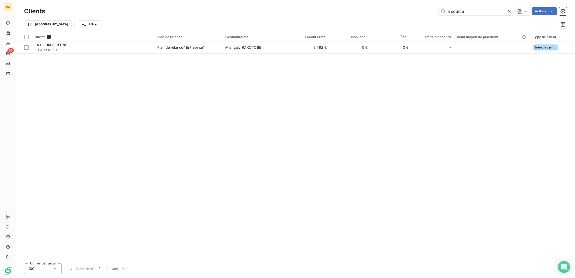
click at [491, 13] on div "la source" at bounding box center [476, 11] width 75 height 8
click at [491, 11] on input "la source" at bounding box center [476, 11] width 75 height 8
type input "l"
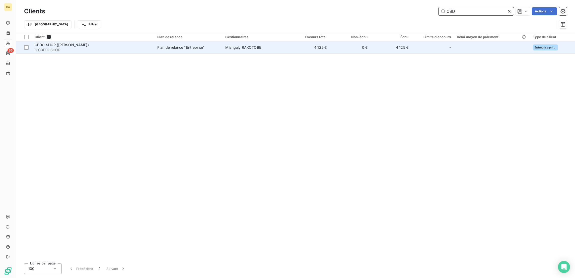
type input "CBD"
click at [415, 43] on div "-" at bounding box center [433, 47] width 36 height 8
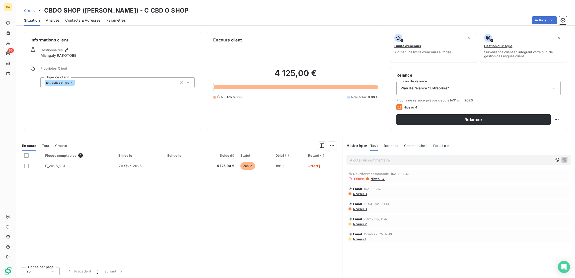
click at [402, 157] on p "Ajouter un commentaire ﻿" at bounding box center [451, 160] width 202 height 6
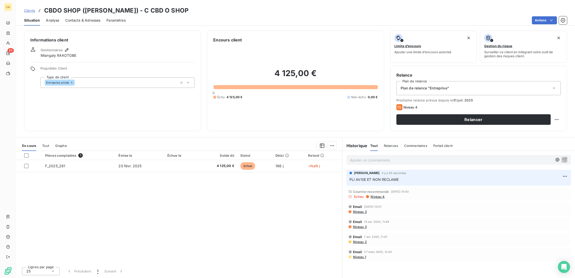
click at [80, 15] on div "Contacts & Adresses" at bounding box center [82, 20] width 35 height 11
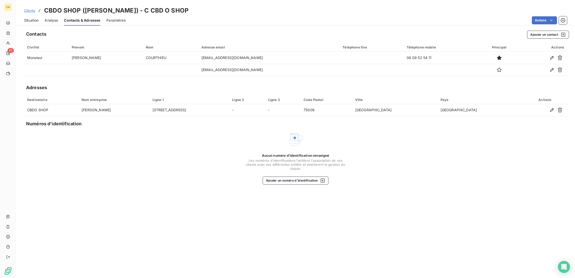
click at [24, 18] on div "Situation" at bounding box center [31, 20] width 15 height 11
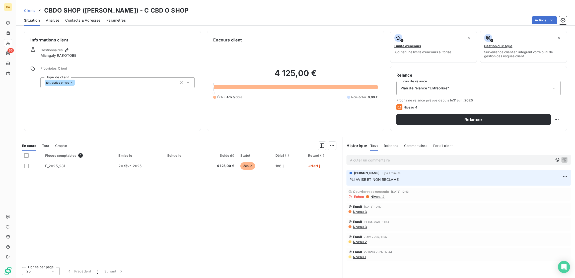
click at [65, 19] on div "Contacts & Adresses" at bounding box center [82, 20] width 35 height 11
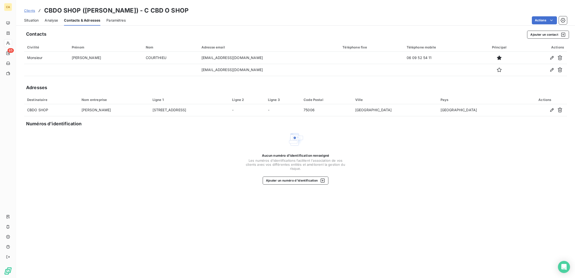
click at [24, 19] on div "Situation" at bounding box center [31, 20] width 15 height 11
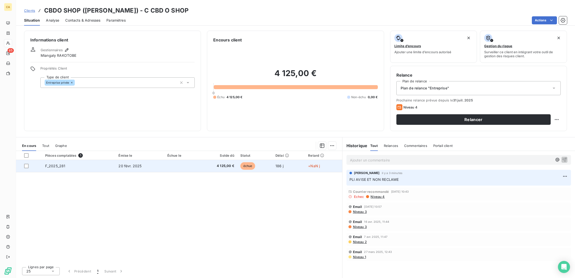
click at [129, 164] on span "20 févr. 2025" at bounding box center [129, 166] width 23 height 4
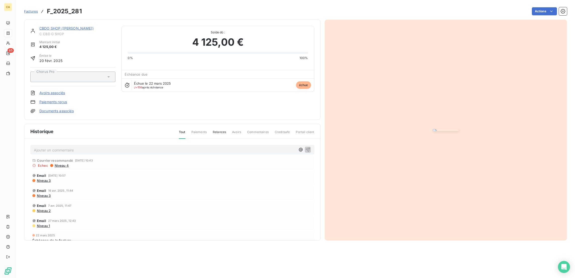
drag, startPoint x: 89, startPoint y: 158, endPoint x: 92, endPoint y: 156, distance: 4.1
click at [89, 158] on div "Ajouter un commentaire ﻿ [PERSON_NAME] recommandé [DATE] 10:43 Echec Niveau 4 E…" at bounding box center [172, 197] width 296 height 116
click at [96, 152] on p "Ajouter un commentaire ﻿" at bounding box center [165, 150] width 262 height 6
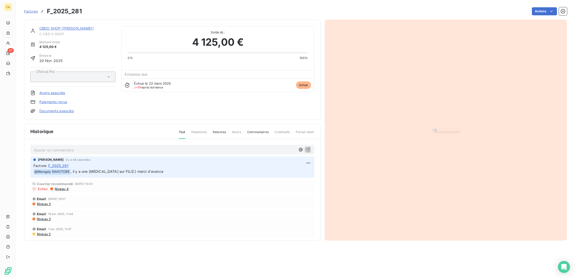
click at [53, 26] on link "CBDO SHOP ([PERSON_NAME])" at bounding box center [66, 28] width 54 height 4
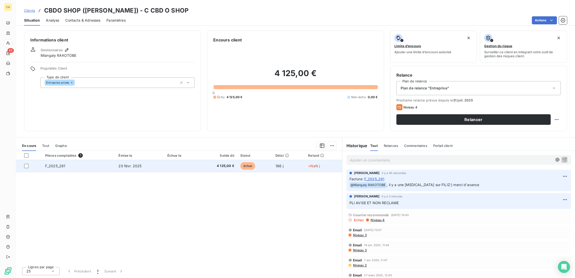
click at [121, 164] on span "20 févr. 2025" at bounding box center [129, 166] width 23 height 4
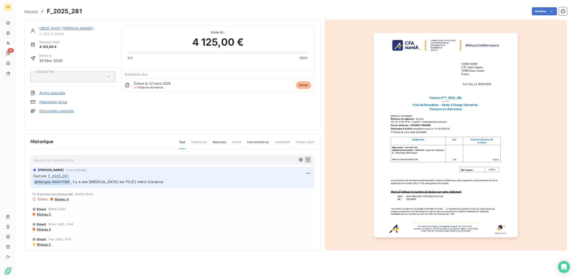
click at [55, 26] on link "CBDO SHOP ([PERSON_NAME])" at bounding box center [66, 28] width 54 height 4
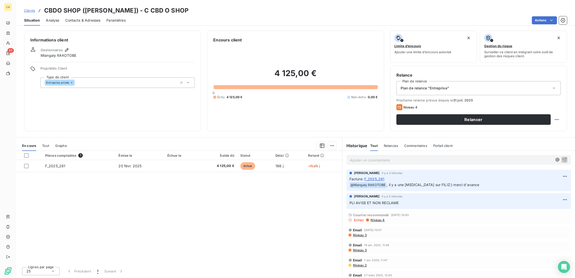
click at [284, 233] on div "Pièces comptables 1 Émise le Échue le Solde dû Statut Délai Retard F_2025_281 […" at bounding box center [179, 207] width 326 height 112
drag, startPoint x: 475, startPoint y: 157, endPoint x: 506, endPoint y: 149, distance: 32.4
click at [469, 176] on span "Facture : F_2025_281 ﻿ @ Miangaly RAKOTOBE , il y a une [MEDICAL_DATA] sur FILI…" at bounding box center [459, 182] width 219 height 12
click at [551, 171] on div "[PERSON_NAME] il y a 3 minutes" at bounding box center [459, 173] width 219 height 5
click at [568, 146] on html "CA 65 Clients CBDO SHOP ([PERSON_NAME]) - C CBD O SHOP Situation Analyse Contac…" at bounding box center [287, 139] width 575 height 278
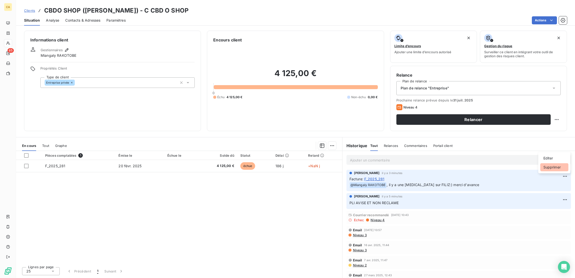
click at [558, 163] on div "Supprimer" at bounding box center [554, 167] width 28 height 8
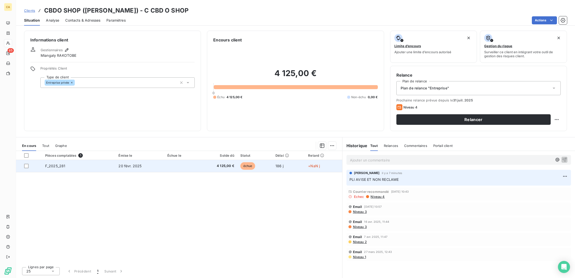
drag, startPoint x: 380, startPoint y: 134, endPoint x: 312, endPoint y: 139, distance: 67.6
click at [380, 157] on p "Ajouter un commentaire ﻿" at bounding box center [451, 160] width 202 height 6
click at [255, 162] on span "échue" at bounding box center [247, 166] width 15 height 8
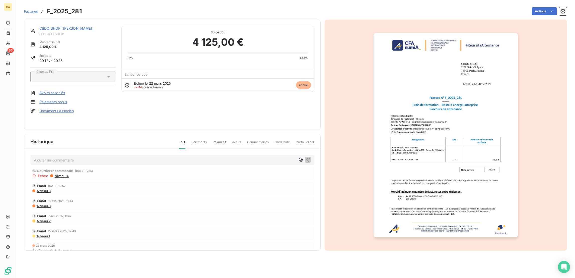
click at [56, 157] on p "Ajouter un commentaire ﻿" at bounding box center [165, 160] width 262 height 6
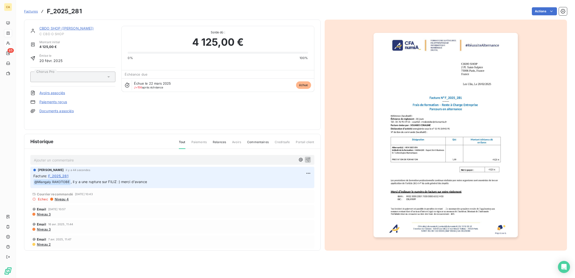
click at [50, 20] on div "CBDO SHOP ([PERSON_NAME]) C CBD O SHOP Montant initial 4 125,00 € Émise le [DAT…" at bounding box center [172, 75] width 297 height 110
click at [51, 26] on link "CBDO SHOP ([PERSON_NAME])" at bounding box center [66, 28] width 54 height 4
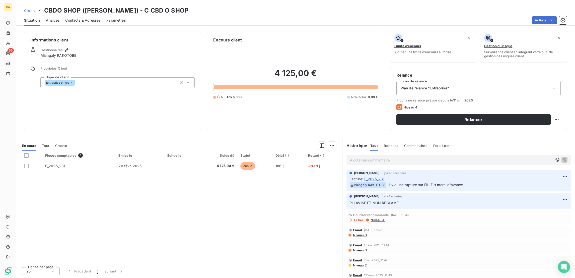
click at [80, 28] on div "Informations client Gestionnaires Miangaly RAKOTOBE Propriétés Client Type de c…" at bounding box center [295, 153] width 559 height 250
click at [73, 15] on div "Contacts & Adresses" at bounding box center [82, 20] width 35 height 11
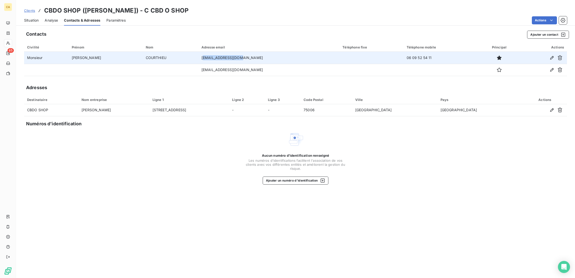
drag, startPoint x: 234, startPoint y: 48, endPoint x: 260, endPoint y: 51, distance: 26.7
click at [201, 52] on td "[EMAIL_ADDRESS][DOMAIN_NAME]" at bounding box center [268, 58] width 141 height 12
drag, startPoint x: 260, startPoint y: 51, endPoint x: 243, endPoint y: 48, distance: 17.3
click at [260, 52] on td "[EMAIL_ADDRESS][DOMAIN_NAME]" at bounding box center [268, 58] width 141 height 12
drag, startPoint x: 231, startPoint y: 48, endPoint x: 196, endPoint y: 52, distance: 34.6
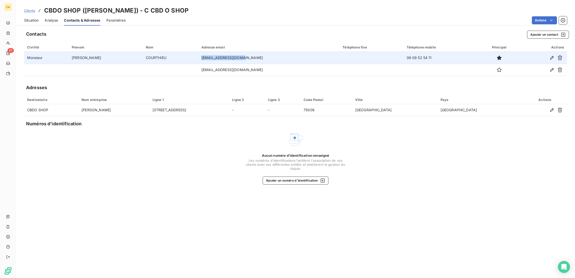
click at [198, 52] on td "[EMAIL_ADDRESS][DOMAIN_NAME]" at bounding box center [268, 58] width 141 height 12
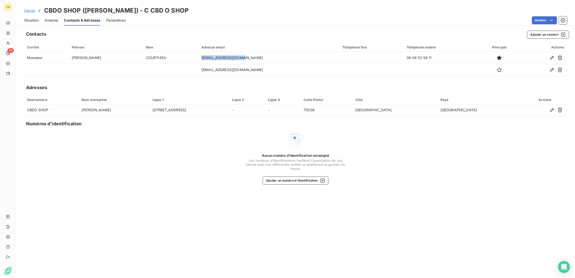
copy td "[EMAIL_ADDRESS][DOMAIN_NAME]"
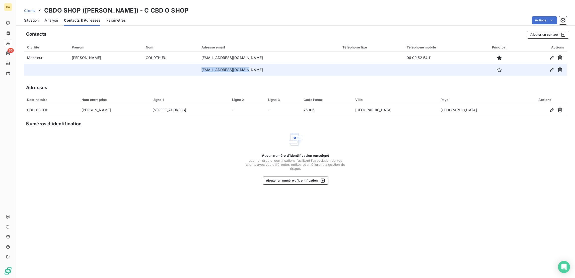
drag, startPoint x: 249, startPoint y: 58, endPoint x: 192, endPoint y: 59, distance: 57.0
click at [192, 64] on tr "[EMAIL_ADDRESS][DOMAIN_NAME]" at bounding box center [295, 70] width 543 height 12
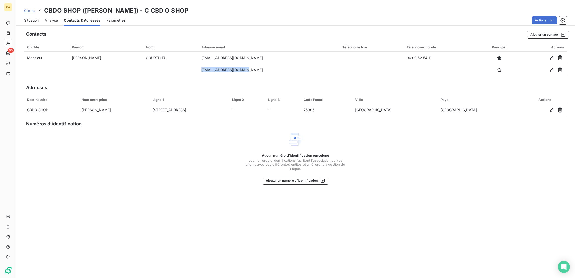
copy tr "[EMAIL_ADDRESS][DOMAIN_NAME]"
click at [29, 19] on div "Situation" at bounding box center [31, 20] width 15 height 11
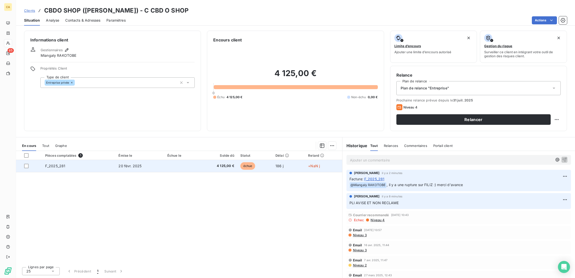
click at [181, 160] on td at bounding box center [181, 166] width 34 height 12
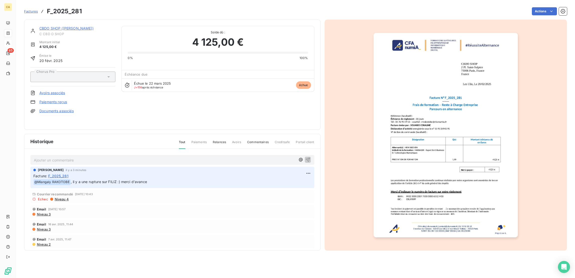
click at [432, 140] on img "button" at bounding box center [446, 135] width 144 height 204
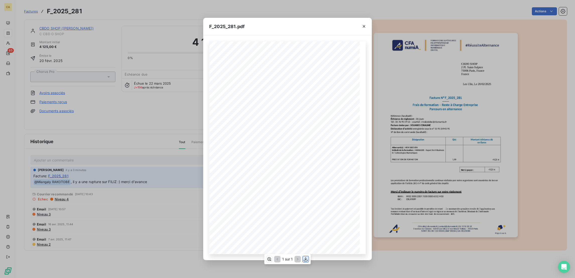
click at [303, 261] on button "button" at bounding box center [306, 259] width 6 height 6
click at [180, 111] on div "F_2025_281.pdf CFA afia | [DOMAIN_NAME] | [EMAIL_ADDRESS][DOMAIN_NAME] | 01 76 …" at bounding box center [287, 139] width 575 height 278
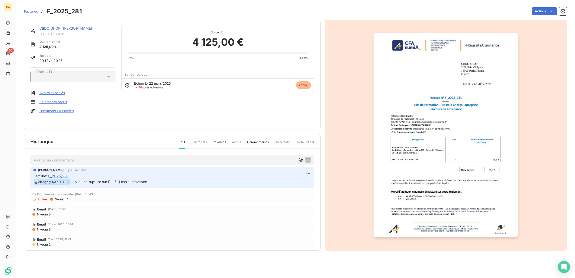
click at [60, 26] on link "CBDO SHOP ([PERSON_NAME])" at bounding box center [66, 28] width 54 height 4
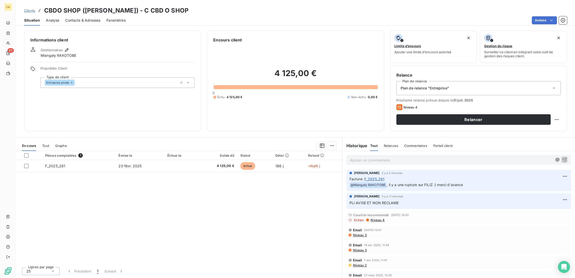
click at [565, 98] on div "Relance Plan de relance Plan de relance "Entreprise" Prochaine relance prévue d…" at bounding box center [478, 98] width 177 height 65
click at [561, 98] on html "CA 65 Clients CBDO SHOP ([PERSON_NAME]) - C CBD O SHOP Situation Analyse Contac…" at bounding box center [287, 139] width 575 height 278
click at [553, 109] on div "Replanifier cette action" at bounding box center [541, 109] width 45 height 8
select select "7"
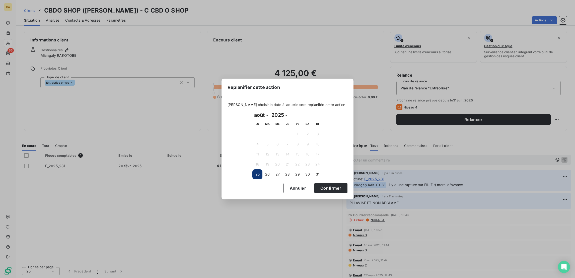
click at [411, 119] on div "Replanifier cette action [PERSON_NAME] choisir la date à laquelle sera replanif…" at bounding box center [287, 139] width 575 height 278
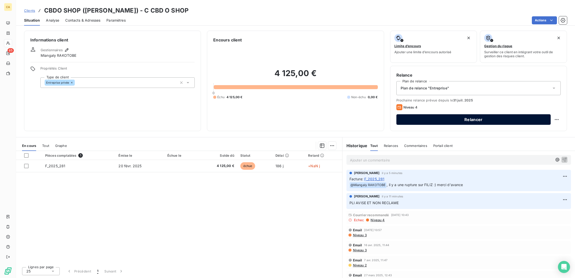
click at [427, 114] on button "Relancer" at bounding box center [473, 119] width 154 height 11
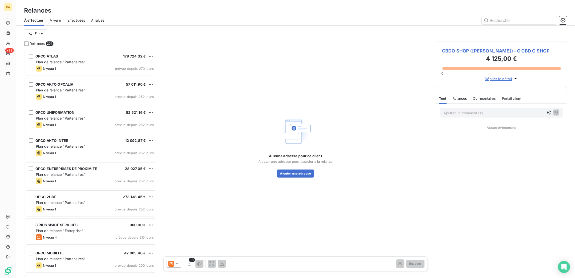
scroll to position [230, 129]
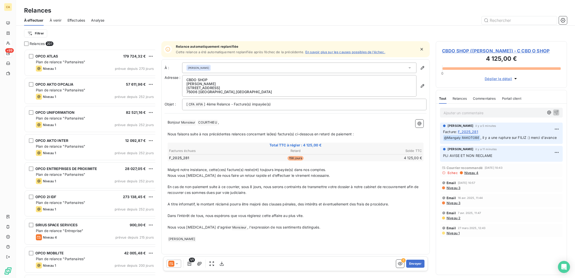
click at [174, 261] on icon at bounding box center [176, 263] width 5 height 5
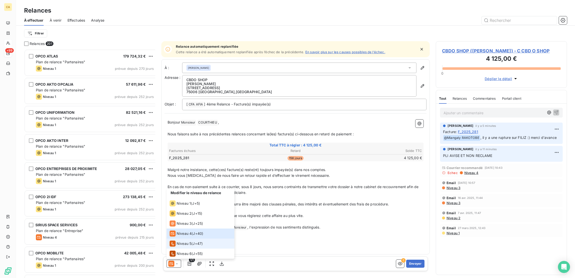
click at [177, 242] on span "Niveau 5" at bounding box center [184, 243] width 15 height 5
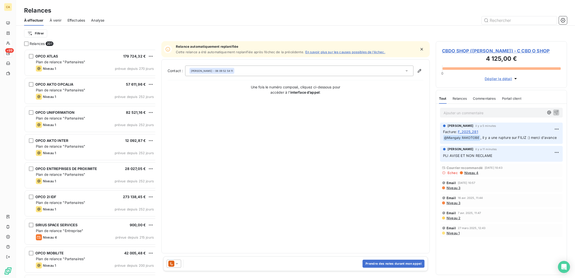
click at [258, 65] on div "[PERSON_NAME] - 06 09 52 54 11" at bounding box center [299, 70] width 228 height 11
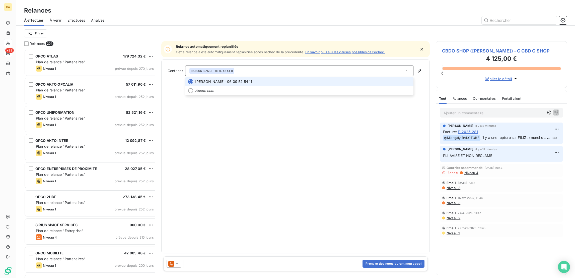
click at [258, 65] on div "[PERSON_NAME] - 06 09 52 54 11" at bounding box center [299, 70] width 228 height 11
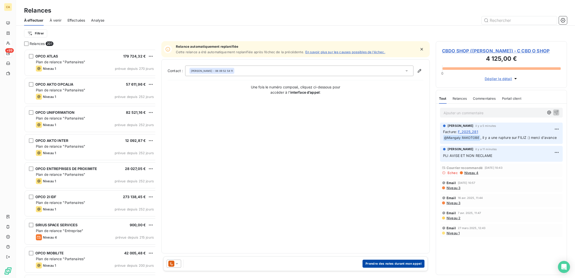
click at [394, 259] on button "Prendre des notes durant mon appel" at bounding box center [394, 263] width 62 height 8
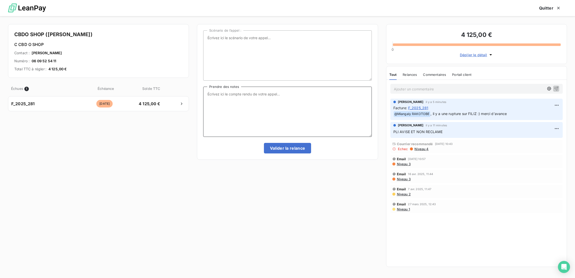
click at [252, 98] on textarea "Prendre des notes" at bounding box center [287, 112] width 168 height 50
type textarea "d"
type textarea "Dernière relance avant mise en recouvrement"
click at [278, 145] on button "Valider la relance" at bounding box center [287, 148] width 47 height 11
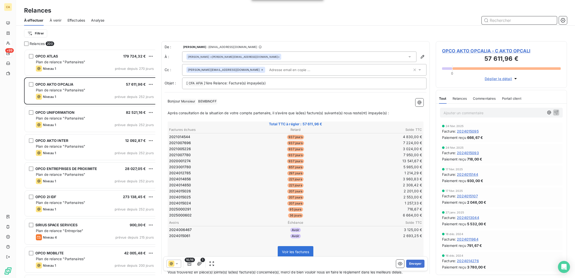
click at [69, 18] on span "Effectuées" at bounding box center [76, 20] width 18 height 5
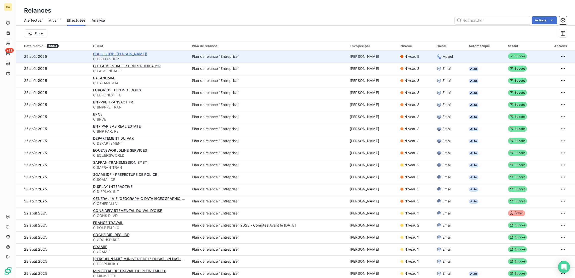
click at [114, 52] on span "CBDO SHOP ([PERSON_NAME])" at bounding box center [120, 54] width 54 height 4
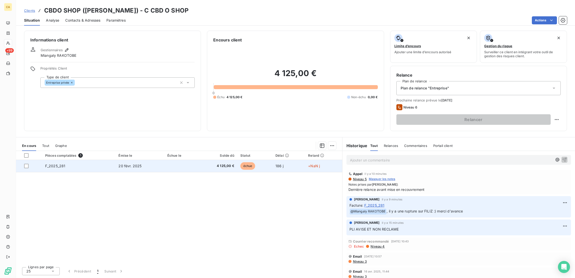
click at [97, 160] on td "F_2025_281" at bounding box center [79, 166] width 74 height 12
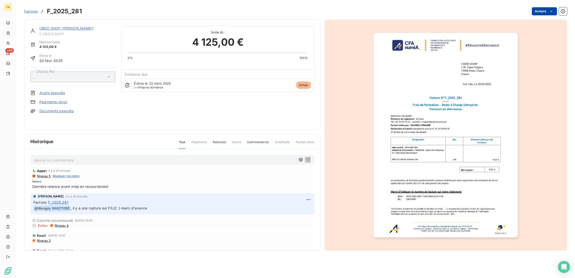
click at [541, 10] on html "CA +99 Factures F_2025_281 Actions CBDO SHOP ([PERSON_NAME]) C CBD O SHOP Monta…" at bounding box center [287, 139] width 575 height 278
drag, startPoint x: 184, startPoint y: 106, endPoint x: 174, endPoint y: 107, distance: 10.2
click at [183, 106] on html "CA +99 Factures F_2025_281 Actions CBDO SHOP ([PERSON_NAME]) C CBD O SHOP Monta…" at bounding box center [287, 139] width 575 height 278
click at [50, 108] on link "Documents associés" at bounding box center [56, 110] width 34 height 5
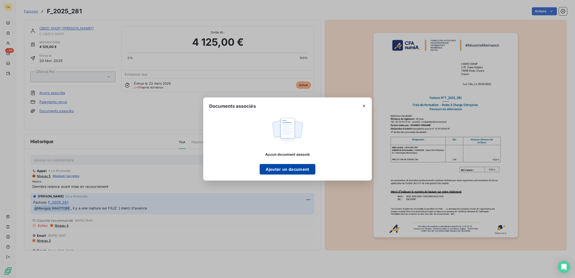
click at [280, 164] on button "Ajouter un document" at bounding box center [287, 169] width 55 height 11
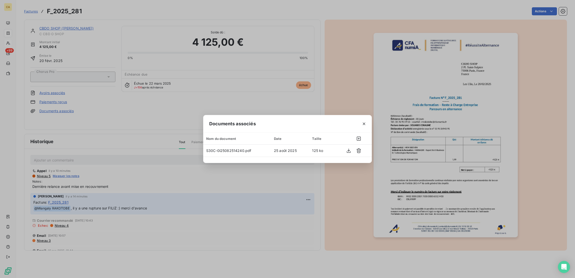
click at [175, 89] on div "Documents associés Nom du document Date Taille S30C-0i25082514240.pdf [DATE] 12…" at bounding box center [287, 139] width 575 height 278
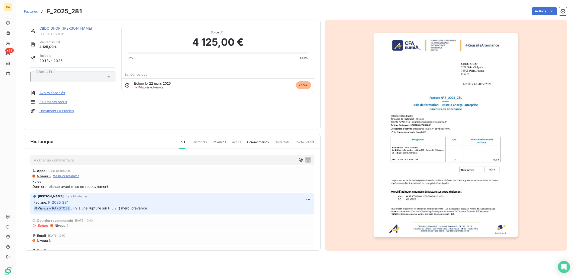
click at [60, 26] on link "CBDO SHOP ([PERSON_NAME])" at bounding box center [66, 28] width 54 height 4
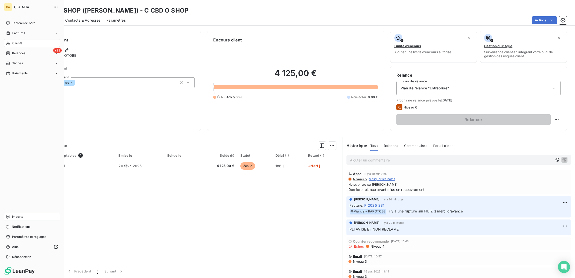
click at [16, 219] on span "Imports" at bounding box center [17, 216] width 11 height 5
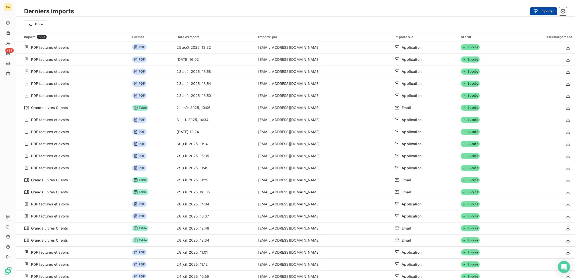
click at [547, 12] on button "Importer" at bounding box center [543, 11] width 27 height 8
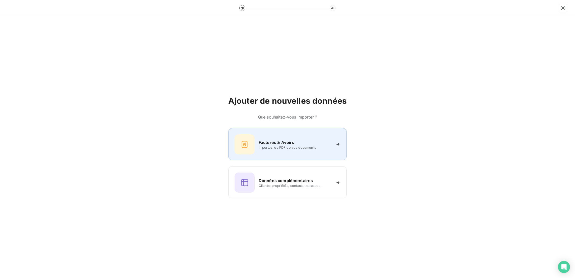
click at [290, 142] on div "Factures & Avoirs" at bounding box center [295, 142] width 73 height 6
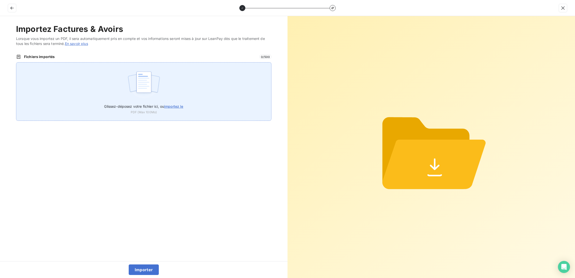
click at [88, 62] on div "Glissez-déposez votre fichier ici, ou importez le PDF (Max 100Mo)" at bounding box center [143, 91] width 255 height 58
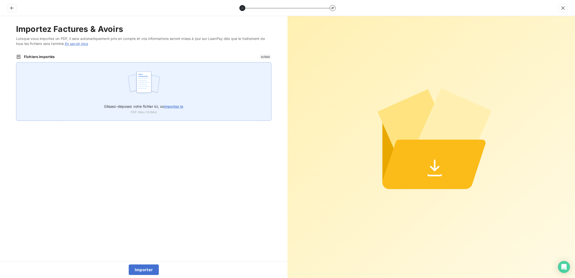
type input "C:\fakepath\F_2025_2887.pdf"
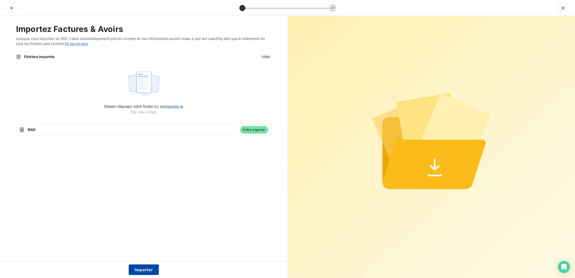
click at [149, 268] on button "Importer" at bounding box center [144, 269] width 30 height 11
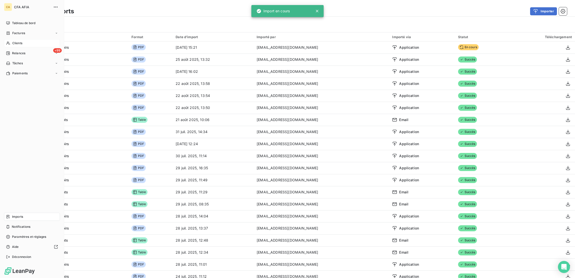
click at [7, 41] on icon at bounding box center [8, 43] width 4 height 4
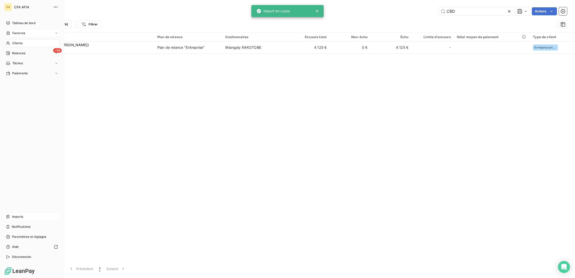
click at [6, 31] on icon at bounding box center [8, 33] width 4 height 4
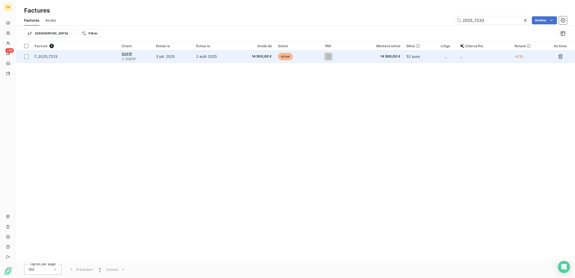
type input "2025_7233"
click at [162, 50] on td "3 juil. 2025" at bounding box center [173, 56] width 40 height 12
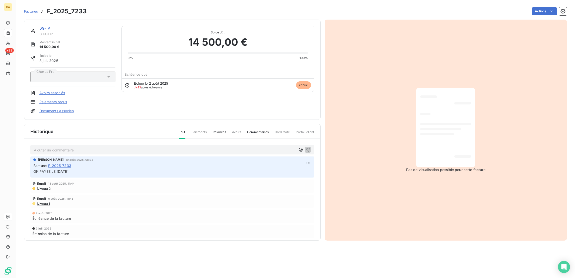
click at [39, 32] on span "C DGFIP" at bounding box center [77, 34] width 76 height 4
click at [39, 26] on link "DGFIP" at bounding box center [44, 28] width 11 height 4
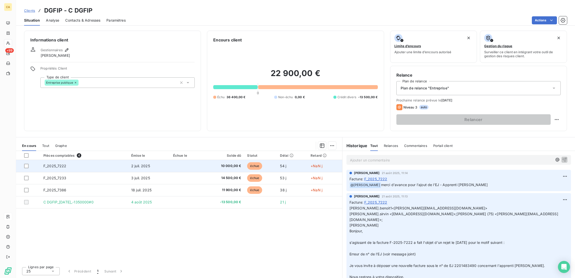
click at [47, 164] on span "F_2025_7222" at bounding box center [54, 166] width 23 height 4
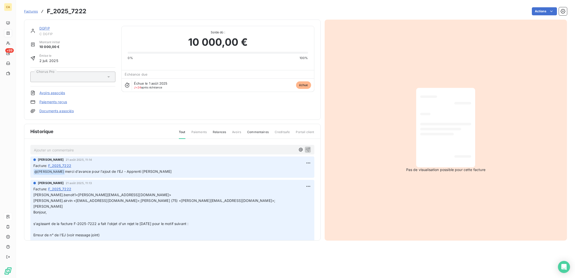
click at [39, 26] on link "DGFIP" at bounding box center [44, 28] width 11 height 4
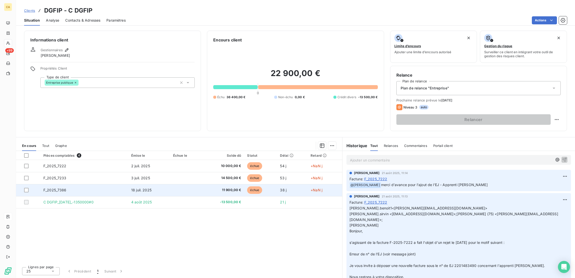
click at [106, 184] on td "F_2025_7386" at bounding box center [84, 190] width 88 height 12
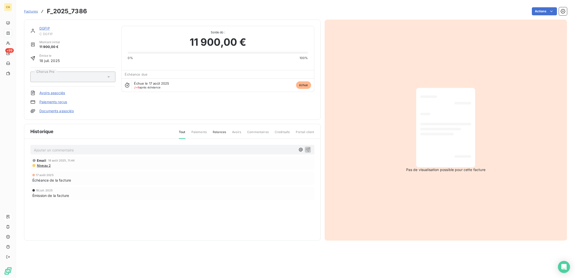
click at [39, 26] on link "DGFIP" at bounding box center [44, 28] width 11 height 4
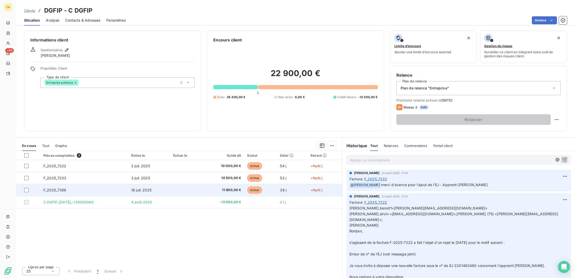
drag, startPoint x: 320, startPoint y: 147, endPoint x: 323, endPoint y: 156, distance: 9.4
click at [321, 160] on tbody "F_2025_7222 [DATE] 10 000,00 € échue 54 j +NaN j F_2025_7233 [DATE] 14 500,00 €…" at bounding box center [179, 184] width 326 height 48
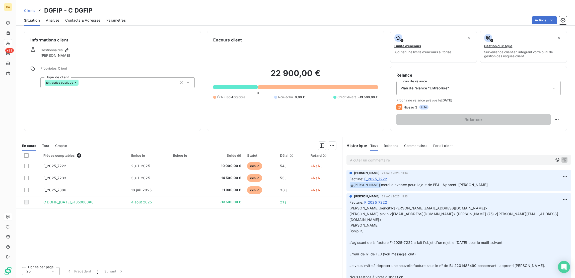
click at [319, 183] on div "Pièces comptables 4 Émise le Échue le Solde dû Statut Délai Retard F_2025_7222 …" at bounding box center [179, 207] width 326 height 112
click at [83, 98] on div "Informations client Gestionnaires [PERSON_NAME] Propriétés Client Type de clien…" at bounding box center [112, 81] width 177 height 100
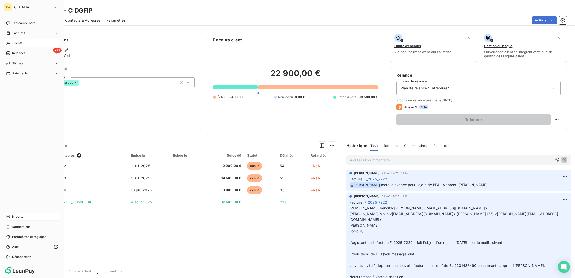
click at [5, 12] on div "CA CFA AFIA Tableau de bord Factures Clients +99 Relances Tâches Paiements Impo…" at bounding box center [32, 139] width 64 height 278
click at [12, 21] on span "Tableau de bord" at bounding box center [23, 23] width 23 height 5
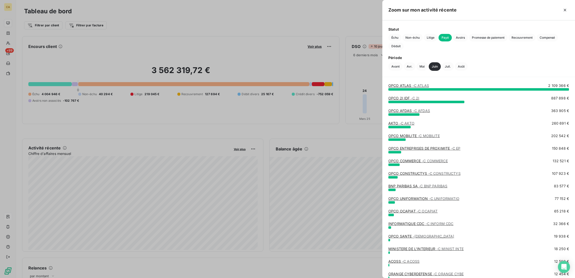
click at [223, 106] on div at bounding box center [287, 139] width 575 height 278
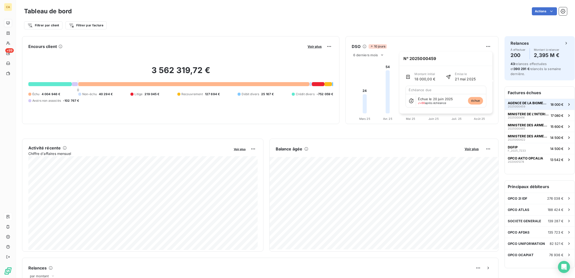
click at [533, 101] on span "AGENCE DE LA BIOMEDECINE" at bounding box center [528, 103] width 41 height 4
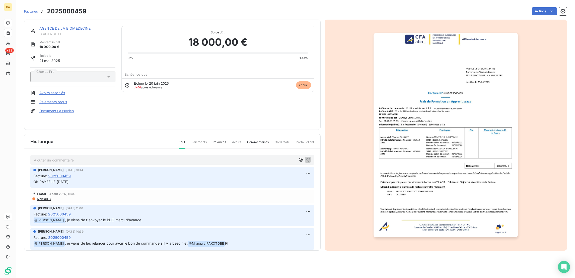
click at [55, 21] on div "AGENCE DE LA BIOMEDECINE C AGENCE DE L Montant initial 18 000,00 € Émise le [DA…" at bounding box center [172, 75] width 297 height 110
drag, startPoint x: 55, startPoint y: 21, endPoint x: 56, endPoint y: 24, distance: 3.4
click at [56, 22] on div "AGENCE DE LA BIOMEDECINE C AGENCE DE L Montant initial 18 000,00 € Émise le [DA…" at bounding box center [172, 75] width 297 height 110
click at [56, 26] on link "AGENCE DE LA BIOMEDECINE" at bounding box center [64, 28] width 51 height 4
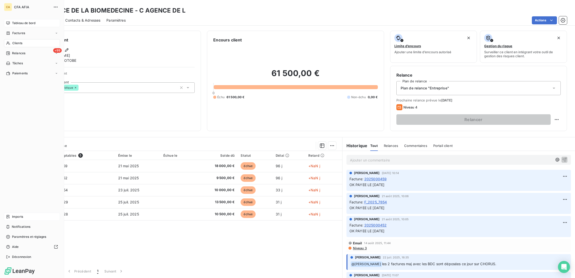
click at [10, 19] on div "Tableau de bord" at bounding box center [32, 23] width 56 height 8
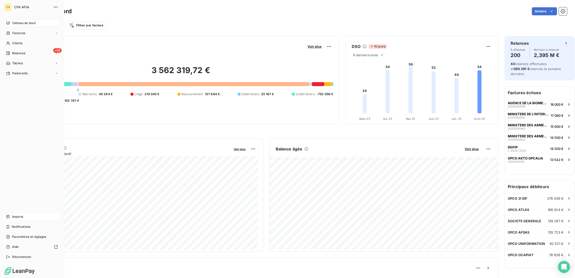
click at [6, 38] on nav "Tableau de bord Factures Clients +99 Relances Tâches Paiements" at bounding box center [32, 48] width 56 height 58
click at [18, 39] on div "Clients" at bounding box center [32, 43] width 56 height 8
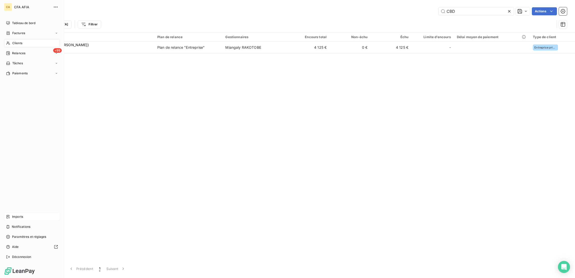
click at [9, 39] on div "Clients" at bounding box center [32, 43] width 56 height 8
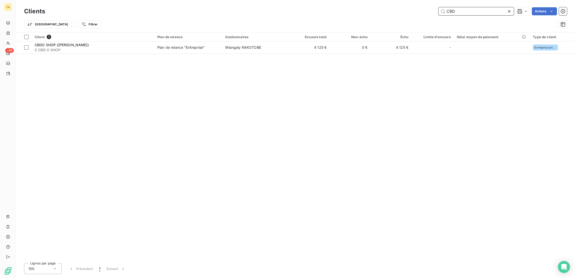
click at [499, 12] on input "CBD" at bounding box center [476, 11] width 75 height 8
click at [497, 12] on input "CBD" at bounding box center [476, 11] width 75 height 8
click at [496, 12] on input "CBD" at bounding box center [476, 11] width 75 height 8
type input "C"
type input "arab"
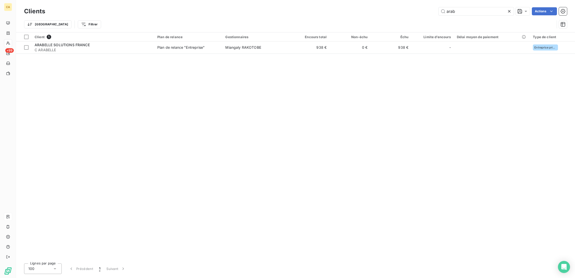
click at [285, 46] on div "Client 1 Plan de relance Gestionnaires Encours total Non-échu Échu Limite d’enc…" at bounding box center [295, 145] width 559 height 227
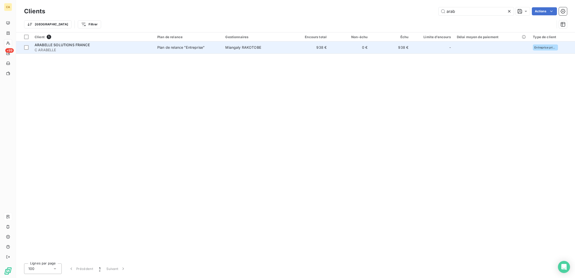
click at [289, 43] on td "938 €" at bounding box center [309, 47] width 41 height 12
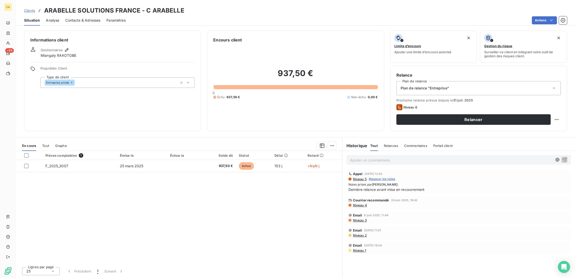
click at [387, 157] on p "Ajouter un commentaire ﻿" at bounding box center [451, 160] width 202 height 6
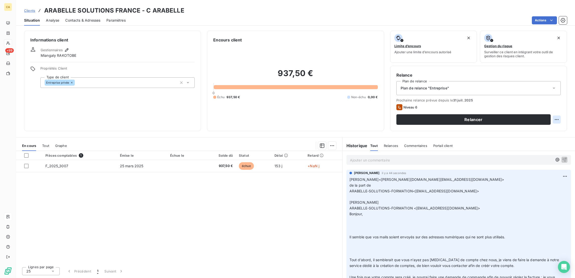
click at [562, 94] on html "CA +99 Clients ARABELLE SOLUTIONS FRANCE - C ARABELLE Situation Analyse Contact…" at bounding box center [287, 139] width 575 height 278
click at [557, 105] on div "Replanifier cette action" at bounding box center [541, 109] width 45 height 8
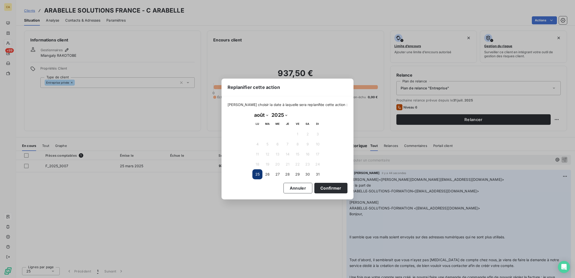
click at [256, 116] on select "janvier février mars avril mai juin juillet août septembre octobre novembre déc…" at bounding box center [260, 115] width 17 height 8
select select "8"
click at [252, 111] on select "janvier février mars avril mai juin juillet août septembre octobre novembre déc…" at bounding box center [260, 115] width 17 height 8
click at [271, 134] on button "2" at bounding box center [267, 134] width 10 height 10
click at [314, 183] on button "Confirmer" at bounding box center [330, 188] width 33 height 11
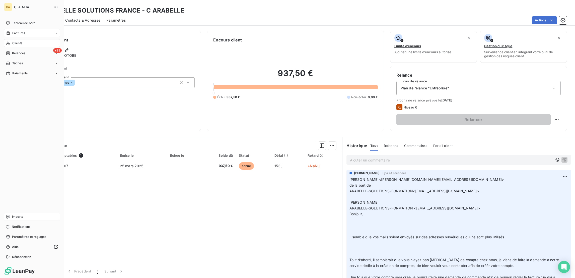
drag, startPoint x: 9, startPoint y: 28, endPoint x: 13, endPoint y: 28, distance: 4.5
click at [9, 31] on div "Factures" at bounding box center [15, 33] width 19 height 5
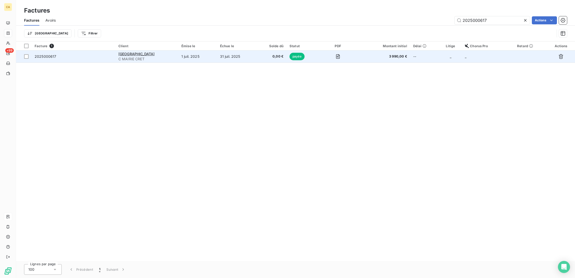
type input "2025000617"
click at [210, 50] on td "1 juil. 2025" at bounding box center [197, 56] width 39 height 12
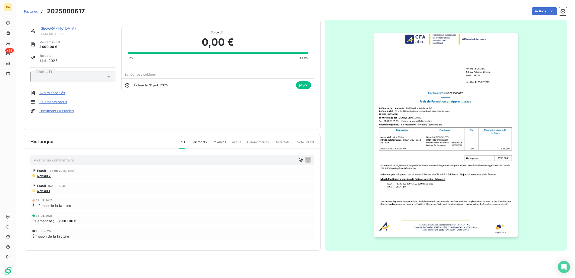
click at [37, 21] on div "MAIRIE DE CRETEIL C MAIRIE CRET Montant initial 3 990,00 € Émise le [DATE] Chor…" at bounding box center [172, 75] width 297 height 110
click at [39, 26] on link "[GEOGRAPHIC_DATA]" at bounding box center [57, 28] width 37 height 4
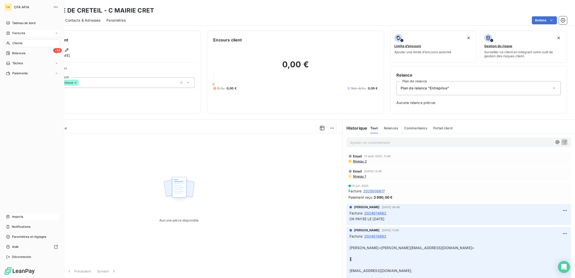
click at [14, 31] on span "Factures" at bounding box center [18, 33] width 13 height 5
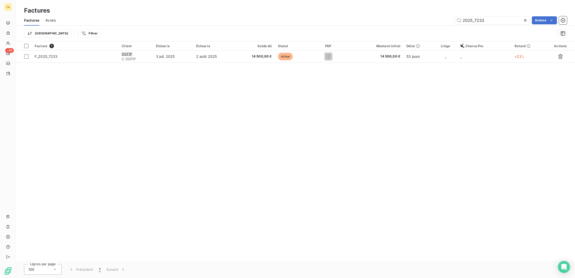
type input "2025_7233"
click at [219, 54] on div "Facture 1 Client Émise le Échue le Solde dû Statut PDF Montant initial Délai Li…" at bounding box center [295, 150] width 559 height 219
click at [219, 53] on table "Facture 1 Client Émise le Échue le Solde dû Statut PDF Montant initial Délai Li…" at bounding box center [295, 51] width 559 height 21
click at [214, 43] on th "Échue le" at bounding box center [213, 45] width 41 height 9
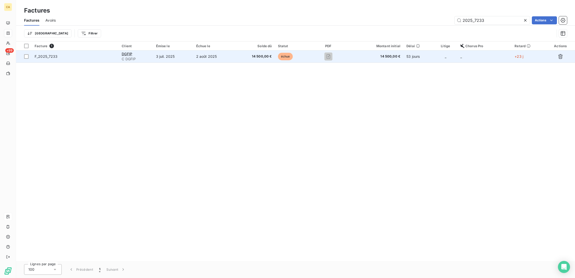
click at [212, 50] on td "2 août 2025" at bounding box center [213, 56] width 41 height 12
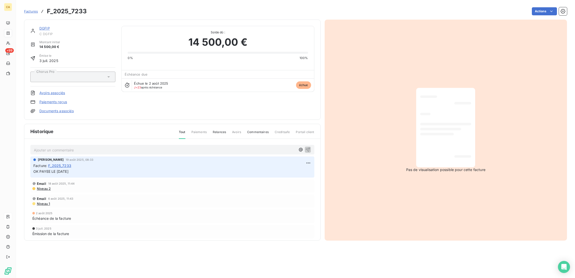
drag, startPoint x: 35, startPoint y: 27, endPoint x: 33, endPoint y: 24, distance: 4.0
click at [39, 32] on span "C DGFIP" at bounding box center [77, 34] width 76 height 4
click at [39, 26] on link "DGFIP" at bounding box center [44, 28] width 11 height 4
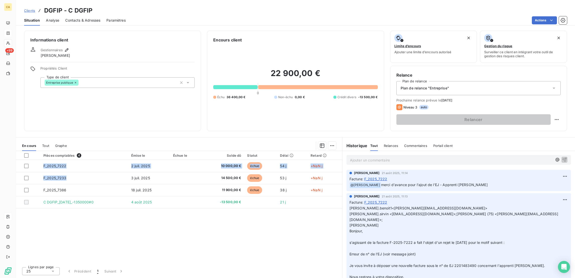
drag, startPoint x: 72, startPoint y: 147, endPoint x: 73, endPoint y: 120, distance: 26.1
click at [73, 140] on div "En cours Tout Graphe Pièces comptables 4 Émise le Échue le Solde dû Statut Déla…" at bounding box center [179, 209] width 326 height 138
click at [75, 137] on section "En cours Tout Graphe Pièces comptables 4 Émise le Échue le Solde dû Statut Déla…" at bounding box center [179, 207] width 326 height 141
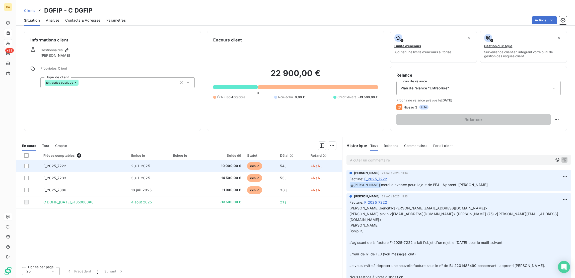
click at [64, 160] on td "F_2025_7222" at bounding box center [84, 166] width 88 height 12
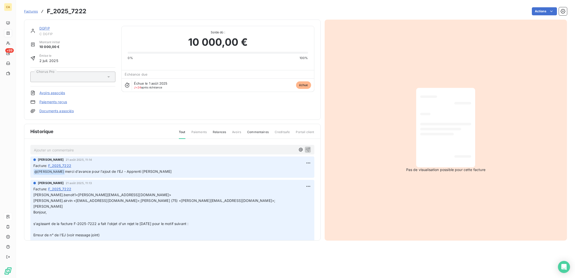
click at [39, 26] on link "DGFIP" at bounding box center [44, 28] width 11 height 4
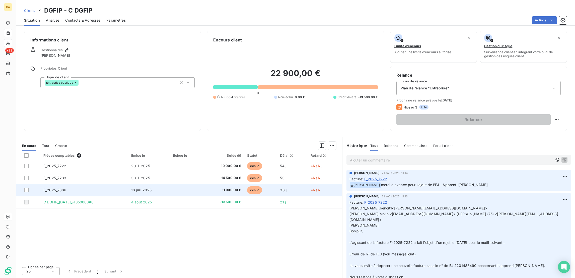
click at [80, 184] on td "F_2025_7386" at bounding box center [84, 190] width 88 height 12
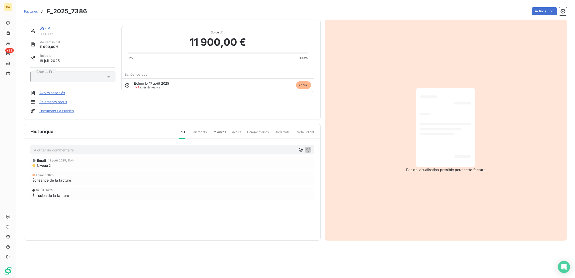
click at [133, 147] on p "Ajouter un commentaire ﻿" at bounding box center [165, 150] width 262 height 6
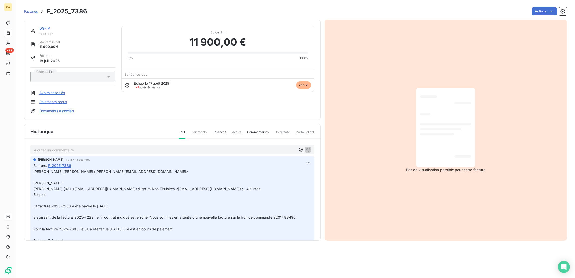
click at [39, 26] on link "DGFIP" at bounding box center [44, 28] width 11 height 4
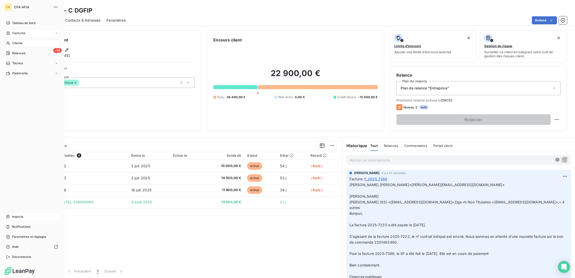
click at [21, 22] on nav "Tableau de bord Factures Clients +99 Relances Tâches Paiements" at bounding box center [32, 48] width 56 height 58
click at [21, 21] on span "Tableau de bord" at bounding box center [23, 23] width 23 height 5
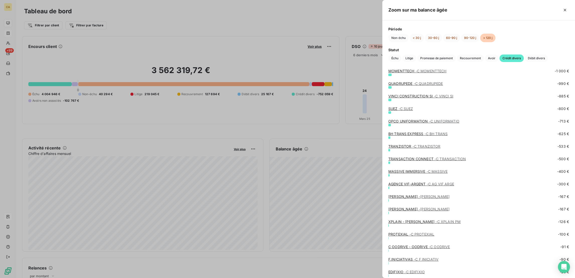
scroll to position [362, 0]
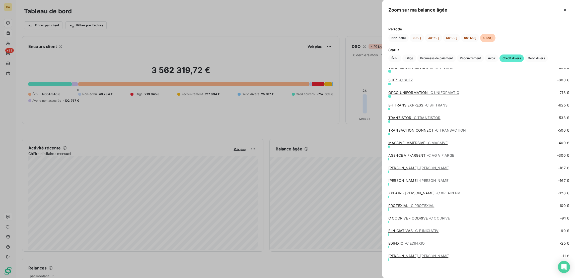
click at [450, 181] on link "[PERSON_NAME] - [PERSON_NAME]" at bounding box center [418, 180] width 61 height 4
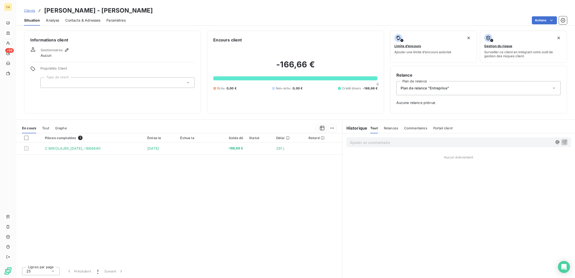
click at [82, 15] on div "Contacts & Adresses" at bounding box center [82, 20] width 35 height 11
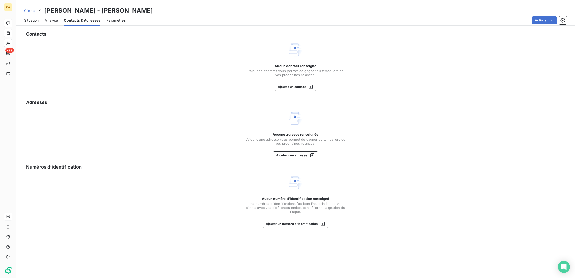
click at [27, 18] on span "Situation" at bounding box center [31, 20] width 15 height 5
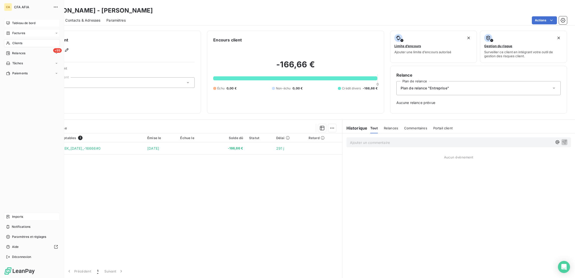
click at [10, 17] on div "CA CFA AFIA Tableau de bord Factures Clients +99 Relances Tâches Paiements Impo…" at bounding box center [32, 139] width 64 height 278
click at [22, 22] on div "Tableau de bord" at bounding box center [32, 23] width 56 height 8
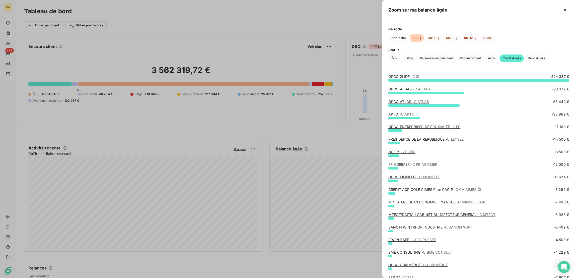
click at [420, 77] on link "OPCO 2I IDF - C 2I" at bounding box center [403, 76] width 31 height 4
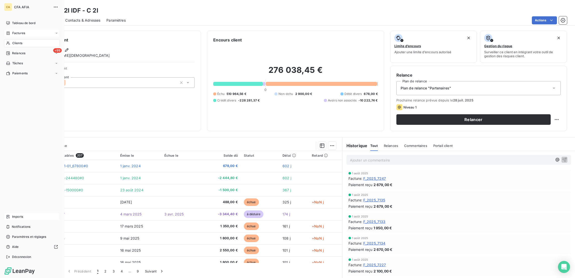
click at [7, 12] on div "CA CFA AFIA Tableau de bord Factures Clients +99 Relances Tâches Paiements Impo…" at bounding box center [32, 139] width 64 height 278
click at [10, 15] on div "CA CFA AFIA Tableau de bord Factures Clients +99 Relances Tâches Paiements Impo…" at bounding box center [32, 139] width 64 height 278
click at [10, 19] on div "Tableau de bord" at bounding box center [32, 23] width 56 height 8
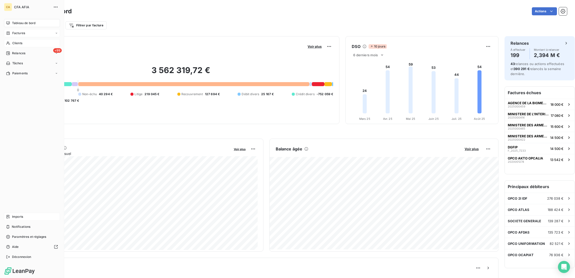
click at [8, 41] on icon at bounding box center [8, 43] width 4 height 4
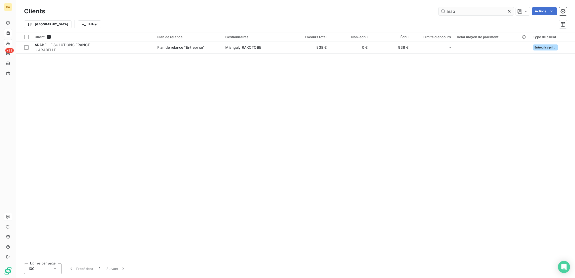
click at [467, 9] on input "arab" at bounding box center [476, 11] width 75 height 8
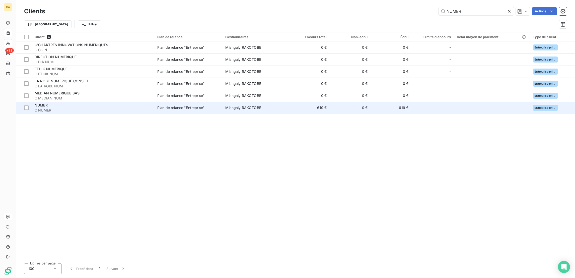
type input "NUMER"
click at [162, 102] on td "Plan de relance "Entreprise"" at bounding box center [188, 108] width 68 height 12
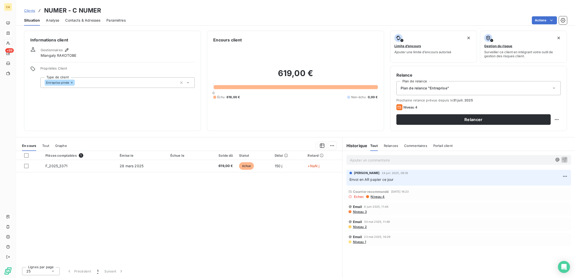
click at [376, 194] on span "Niveau 4" at bounding box center [377, 196] width 15 height 4
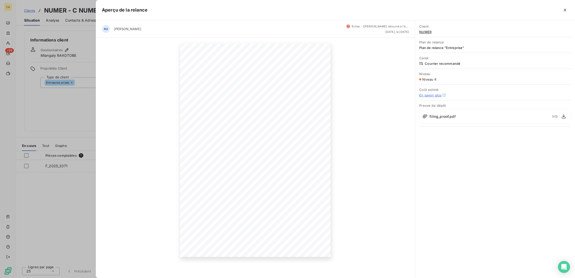
click at [43, 156] on div at bounding box center [287, 139] width 575 height 278
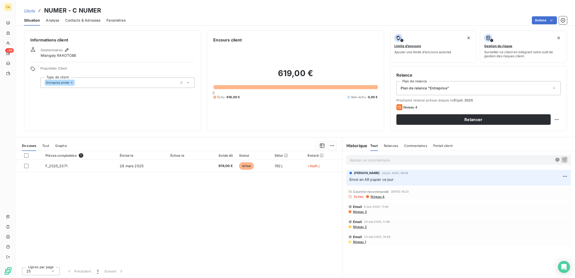
click at [73, 18] on span "Contacts & Adresses" at bounding box center [82, 20] width 35 height 5
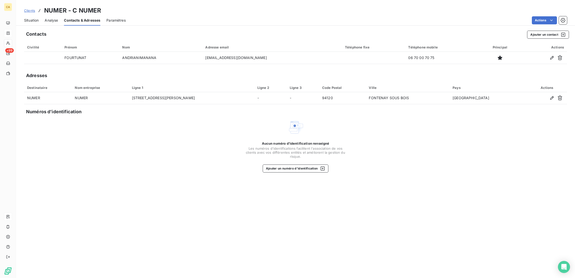
click at [17, 15] on div "Situation Analyse Contacts & Adresses Paramètres Actions" at bounding box center [295, 20] width 559 height 11
click at [25, 18] on span "Situation" at bounding box center [31, 20] width 15 height 5
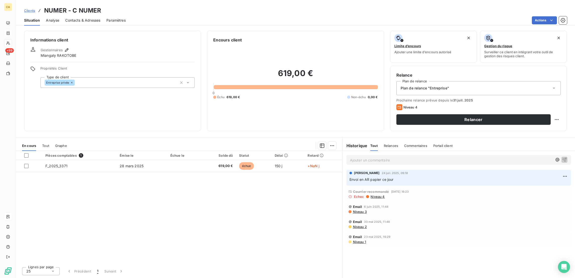
click at [85, 18] on div "Contacts & Adresses" at bounding box center [82, 20] width 35 height 11
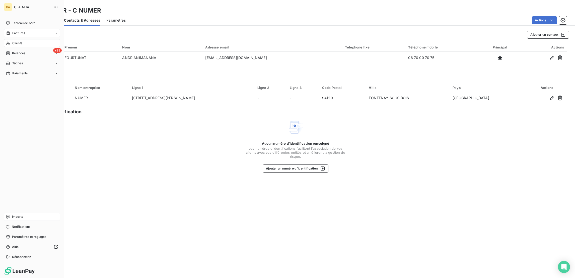
click at [9, 39] on div "Clients" at bounding box center [32, 43] width 56 height 8
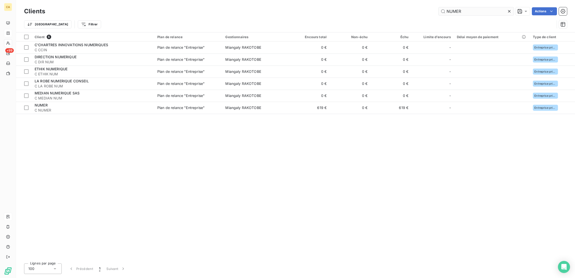
click at [473, 10] on input "NUMER" at bounding box center [476, 11] width 75 height 8
type input "V"
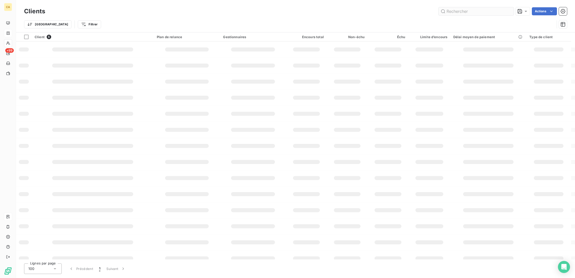
type input "C"
type input "O"
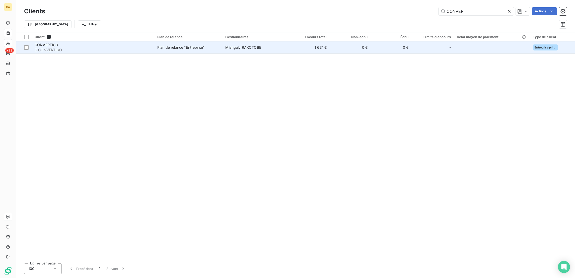
type input "CONVER"
click at [330, 45] on td "0 €" at bounding box center [350, 47] width 41 height 12
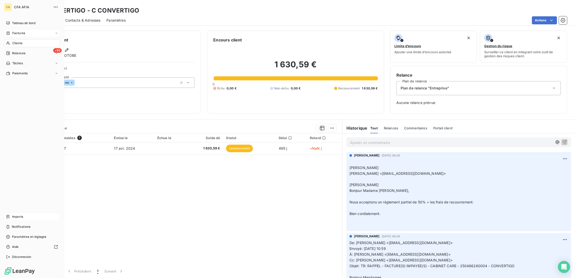
click at [8, 41] on icon at bounding box center [8, 43] width 4 height 4
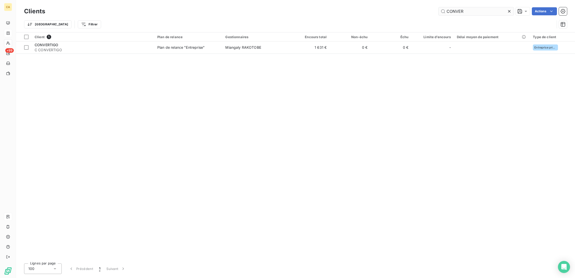
click at [478, 11] on input "CONVER" at bounding box center [476, 11] width 75 height 8
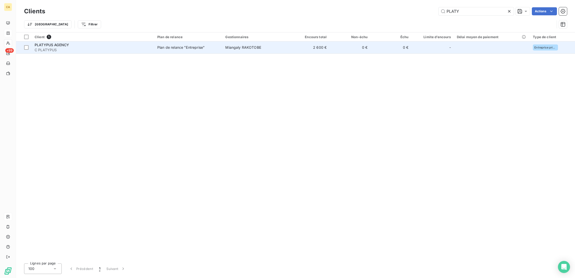
type input "PLATY"
click at [154, 44] on td "Plan de relance "Entreprise"" at bounding box center [188, 47] width 68 height 12
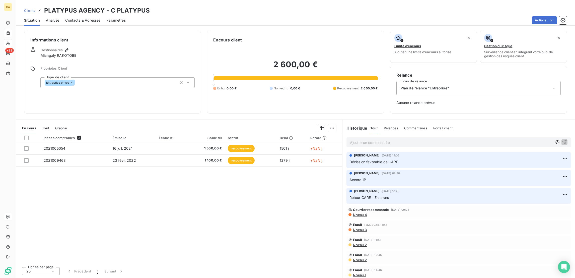
click at [394, 139] on p "Ajouter un commentaire ﻿" at bounding box center [451, 142] width 202 height 6
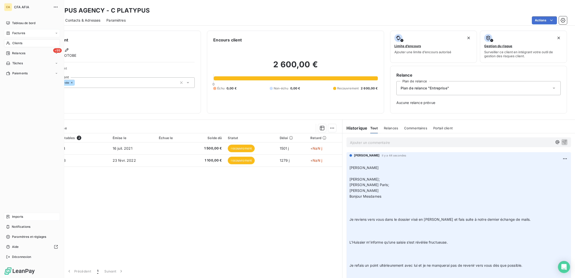
click at [9, 39] on div "Clients" at bounding box center [32, 43] width 56 height 8
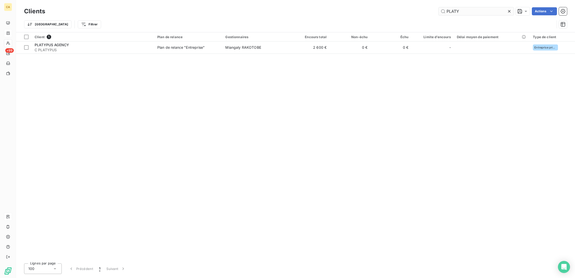
click at [484, 7] on input "PLATY" at bounding box center [476, 11] width 75 height 8
type input "O"
type input "C"
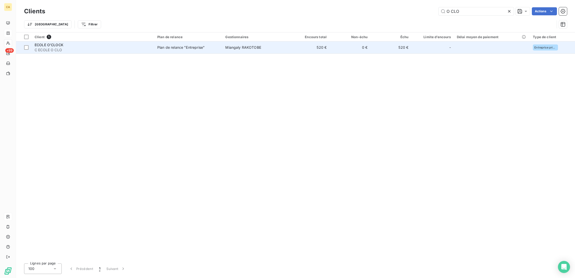
type input "O CLO"
click at [73, 47] on span "C ECOLE O CLO" at bounding box center [93, 49] width 117 height 5
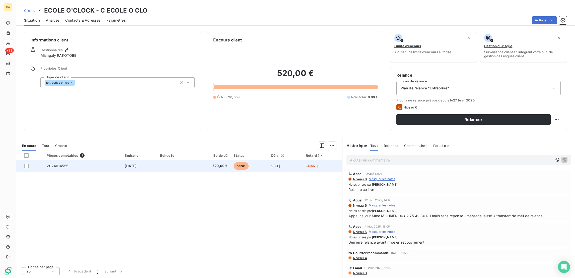
click at [249, 162] on span "échue" at bounding box center [241, 166] width 15 height 8
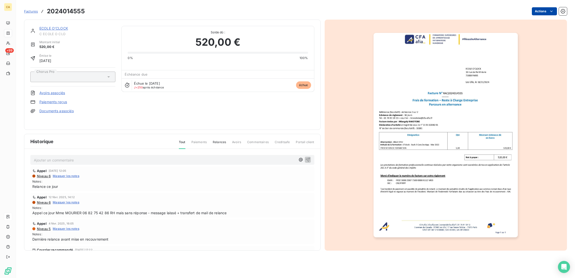
click at [557, 9] on html "CA +99 Factures 2024014555 Actions ECOLE O'CLOCK C ECOLE O CLO Montant initial …" at bounding box center [287, 139] width 575 height 278
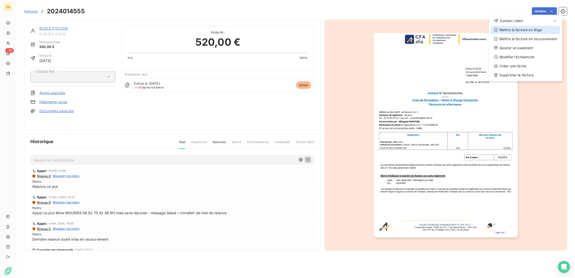
click at [529, 26] on div "Mettre la facture en litige" at bounding box center [525, 30] width 69 height 8
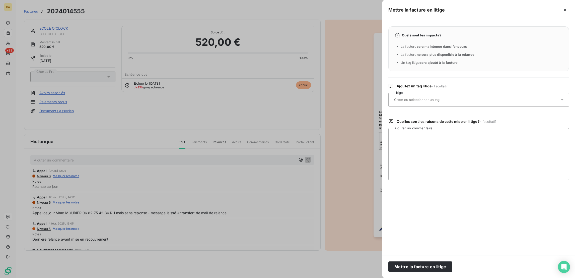
click at [510, 93] on div at bounding box center [478, 100] width 181 height 14
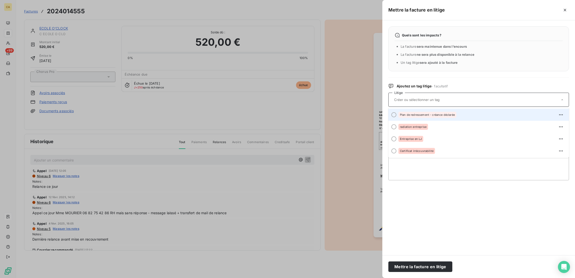
click at [455, 113] on span "Plan de redressement - créance déclarée" at bounding box center [427, 114] width 55 height 3
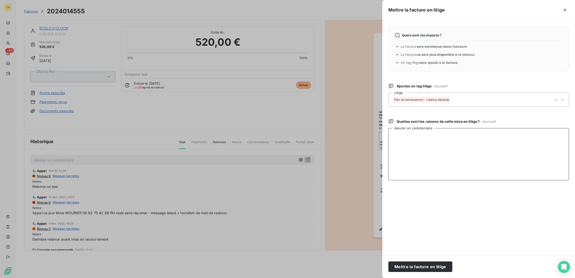
click at [464, 130] on textarea "Ajouter un commentaire" at bounding box center [478, 154] width 181 height 52
type textarea "REDRESSEMENT JUDICIAIRE AU [DATE]"
click at [452, 264] on button "Mettre la facture en litige" at bounding box center [420, 266] width 64 height 11
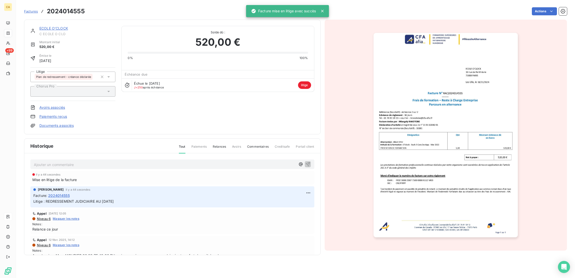
click at [71, 161] on p "Ajouter un commentaire ﻿" at bounding box center [165, 164] width 262 height 6
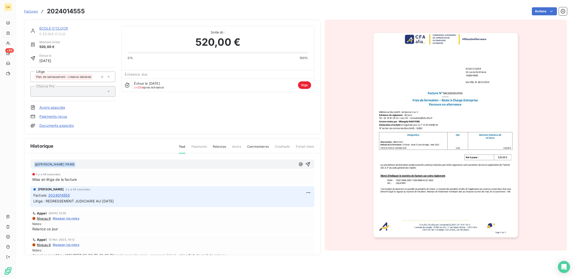
click at [91, 161] on p "﻿ @ [PERSON_NAME] PARIS ﻿ ﻿" at bounding box center [165, 164] width 262 height 6
click at [145, 162] on span "@" at bounding box center [147, 164] width 4 height 4
click at [55, 26] on link "ECOLE O'CLOCK" at bounding box center [53, 28] width 29 height 4
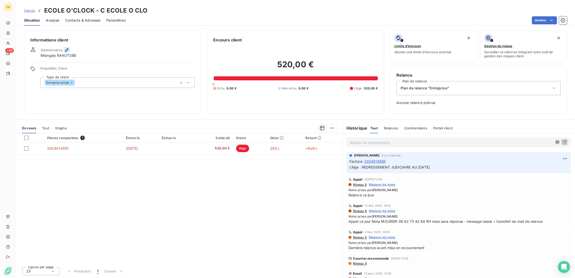
click at [65, 48] on icon "button" at bounding box center [67, 50] width 4 height 4
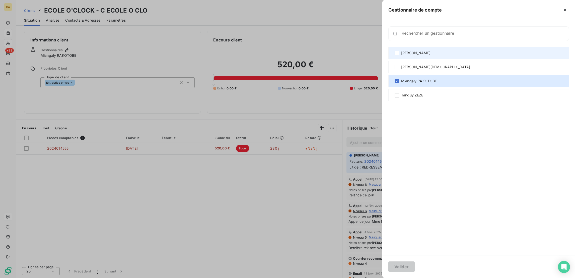
click at [431, 50] on span "[PERSON_NAME]" at bounding box center [415, 52] width 29 height 5
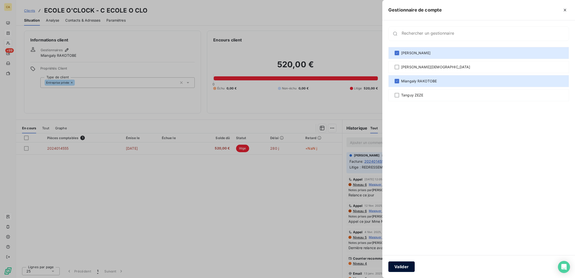
click at [415, 264] on button "Valider" at bounding box center [401, 266] width 26 height 11
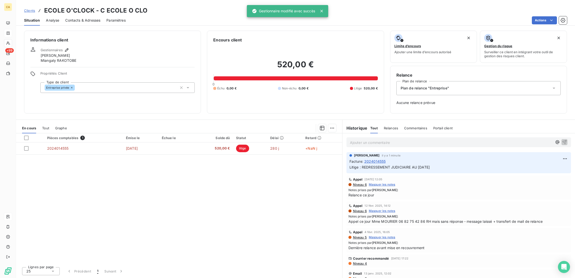
click at [74, 18] on span "Contacts & Adresses" at bounding box center [82, 20] width 35 height 5
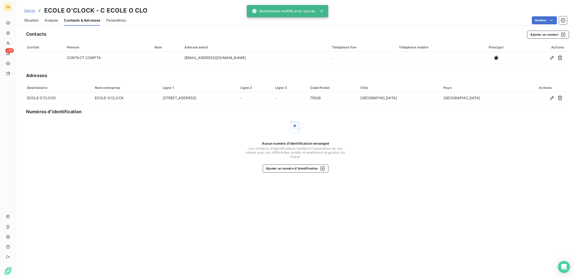
drag, startPoint x: 24, startPoint y: 19, endPoint x: 32, endPoint y: 23, distance: 8.9
click at [24, 19] on div "Situation" at bounding box center [31, 20] width 15 height 11
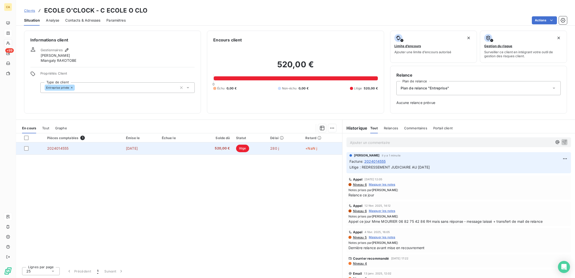
click at [66, 142] on td "2024014555" at bounding box center [83, 148] width 79 height 12
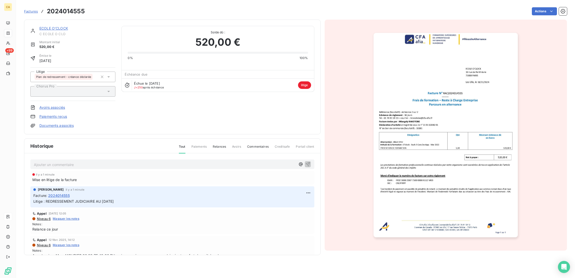
click at [48, 159] on div "Ajouter un commentaire ﻿" at bounding box center [172, 164] width 284 height 10
click at [48, 161] on p "Ajouter un commentaire ﻿" at bounding box center [165, 164] width 262 height 6
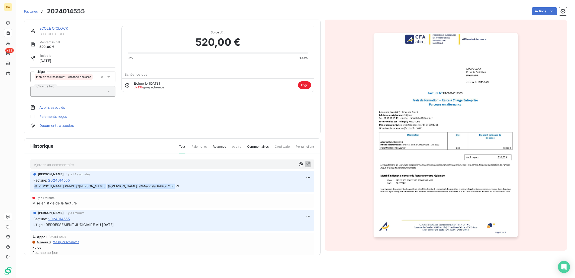
click at [110, 107] on div "ECOLE O'CLOCK C ECOLE O CLO Montant initial 520,00 € Émise le [DATE] Litige Pla…" at bounding box center [172, 77] width 284 height 102
click at [52, 123] on link "Documents associés" at bounding box center [56, 125] width 34 height 5
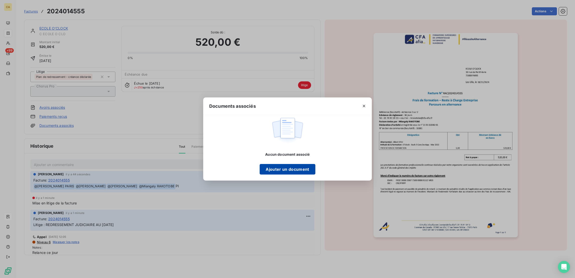
click at [289, 166] on button "Ajouter un document" at bounding box center [287, 169] width 55 height 11
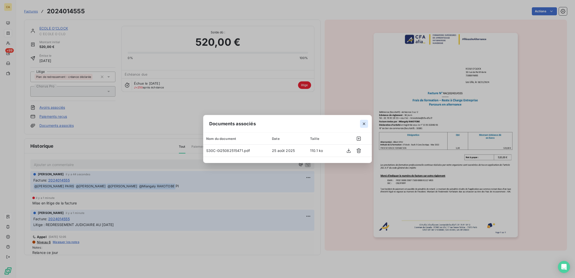
click at [362, 126] on icon "button" at bounding box center [364, 123] width 5 height 5
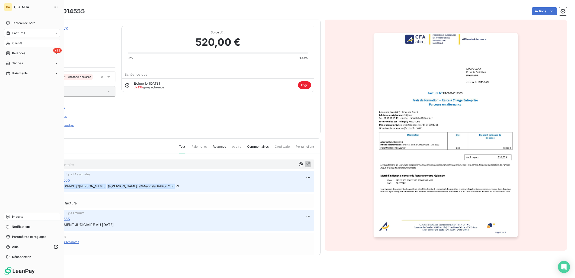
click at [8, 39] on div "Clients" at bounding box center [32, 43] width 56 height 8
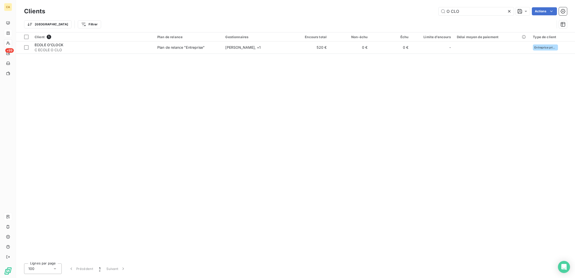
drag, startPoint x: 469, startPoint y: 15, endPoint x: 466, endPoint y: 14, distance: 3.1
click at [466, 17] on div "Trier Filtrer" at bounding box center [295, 25] width 543 height 16
drag, startPoint x: 465, startPoint y: 9, endPoint x: 416, endPoint y: 9, distance: 48.7
click at [416, 9] on div "O CLO Actions" at bounding box center [309, 11] width 516 height 8
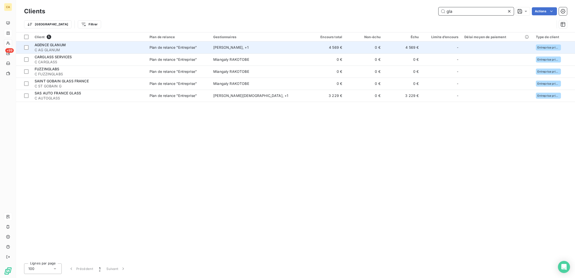
type input "gla"
click at [59, 47] on span "C AG GLANUM" at bounding box center [89, 49] width 109 height 5
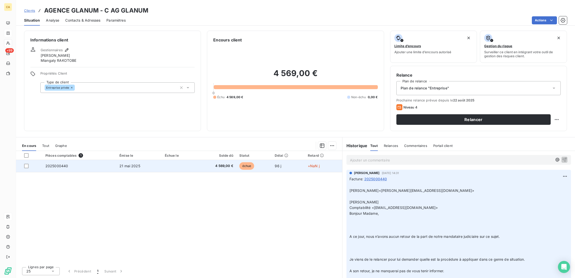
click at [68, 160] on td "2025000440" at bounding box center [79, 166] width 74 height 12
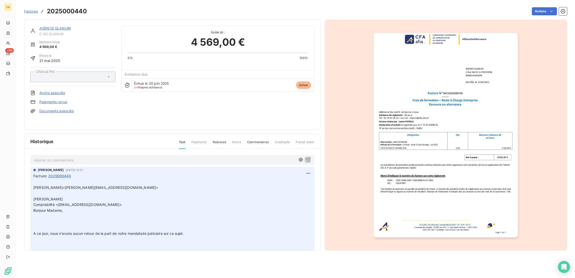
click at [48, 108] on link "Documents associés" at bounding box center [56, 110] width 34 height 5
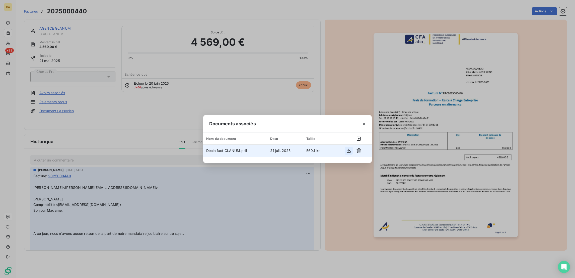
click at [346, 152] on icon "button" at bounding box center [348, 150] width 5 height 5
click at [297, 87] on div "Documents associés Nom du document Date Taille Décla fact GLANUM.pdf [DATE] 569…" at bounding box center [287, 139] width 575 height 278
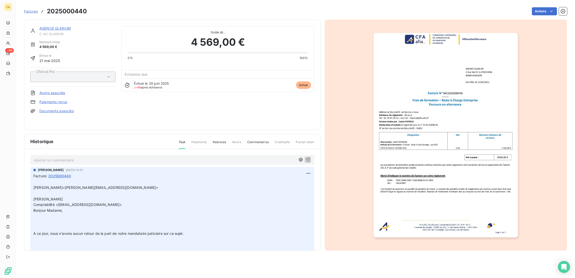
click at [59, 26] on link "AGENCE GLANUM" at bounding box center [54, 28] width 31 height 4
